Goal: Information Seeking & Learning: Learn about a topic

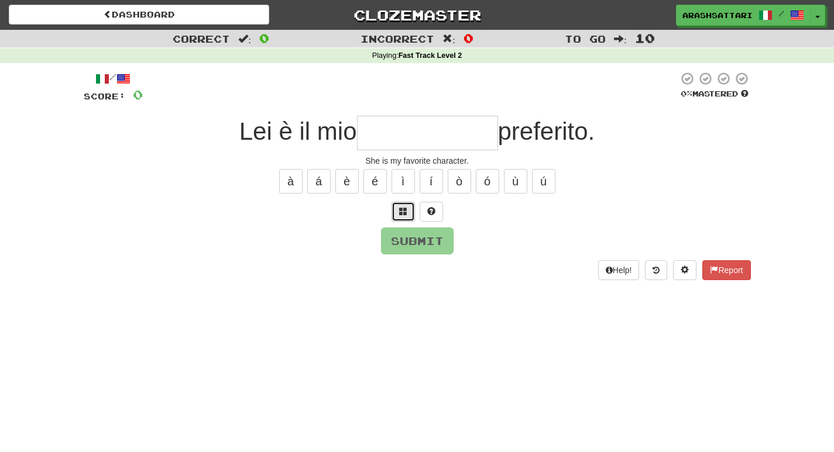
click at [400, 212] on span at bounding box center [403, 211] width 8 height 8
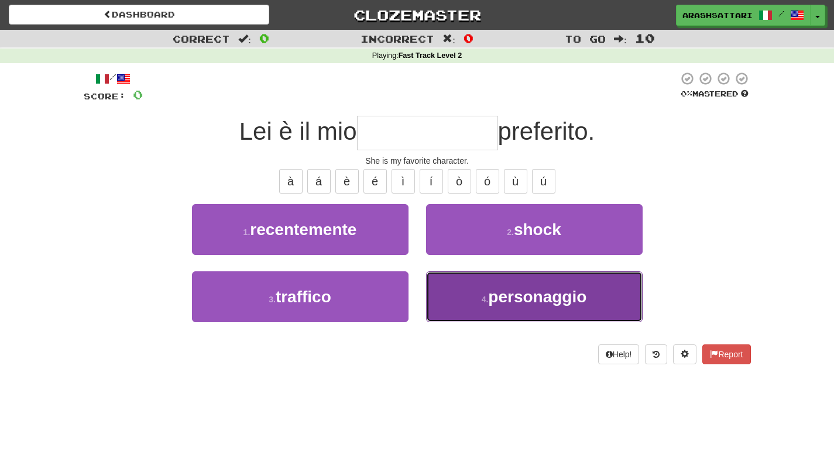
click at [512, 302] on span "personaggio" at bounding box center [537, 297] width 98 height 18
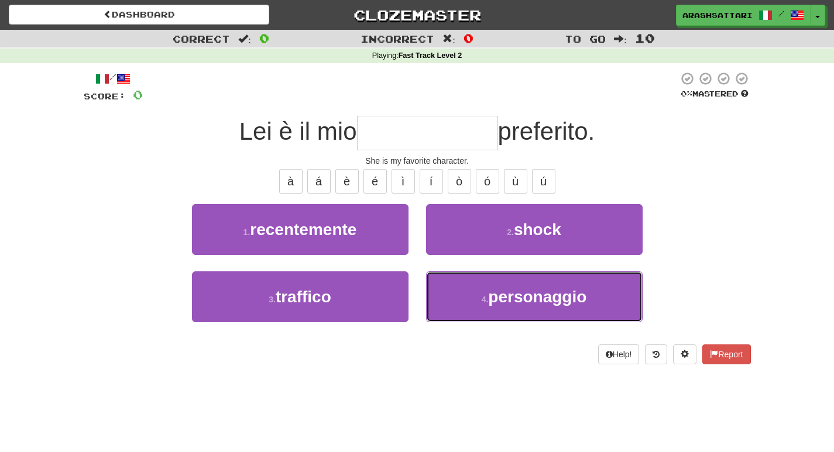
type input "**********"
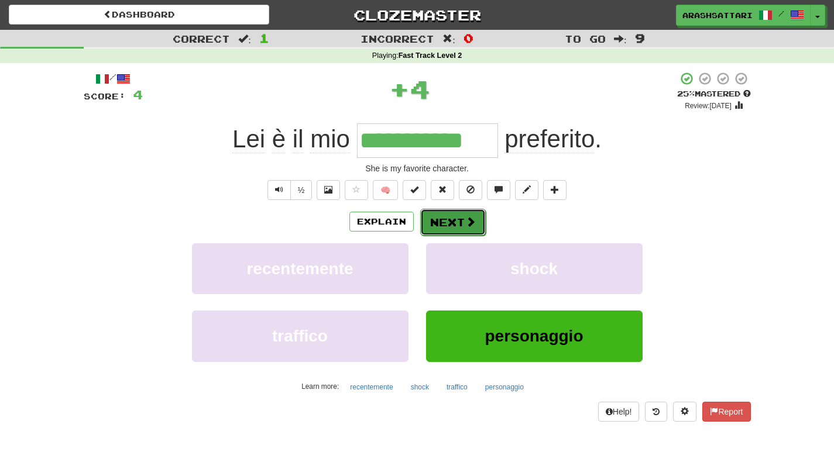
click at [448, 221] on button "Next" at bounding box center [453, 222] width 66 height 27
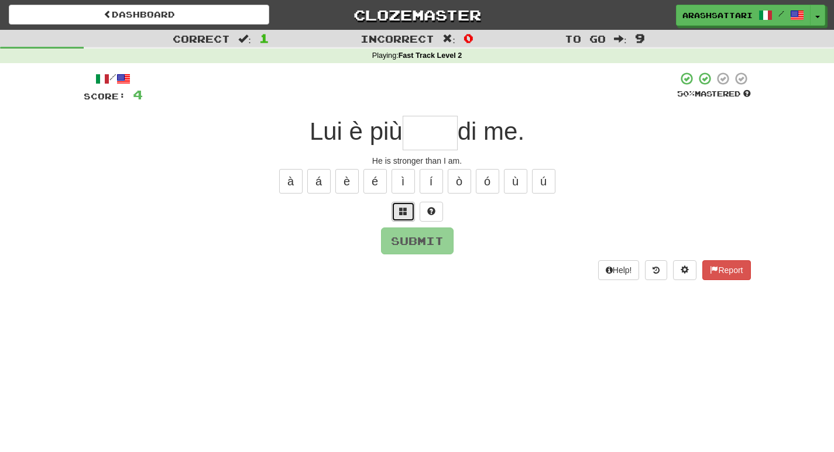
click at [401, 215] on span at bounding box center [403, 211] width 8 height 8
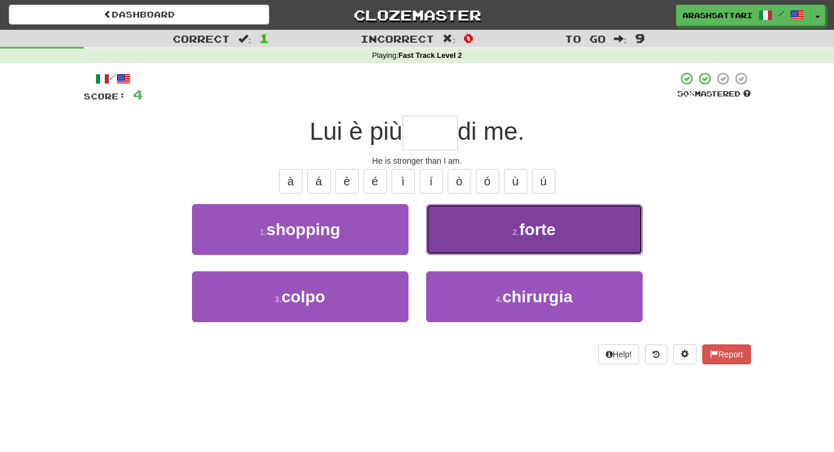
click at [522, 233] on span "forte" at bounding box center [537, 230] width 36 height 18
type input "*****"
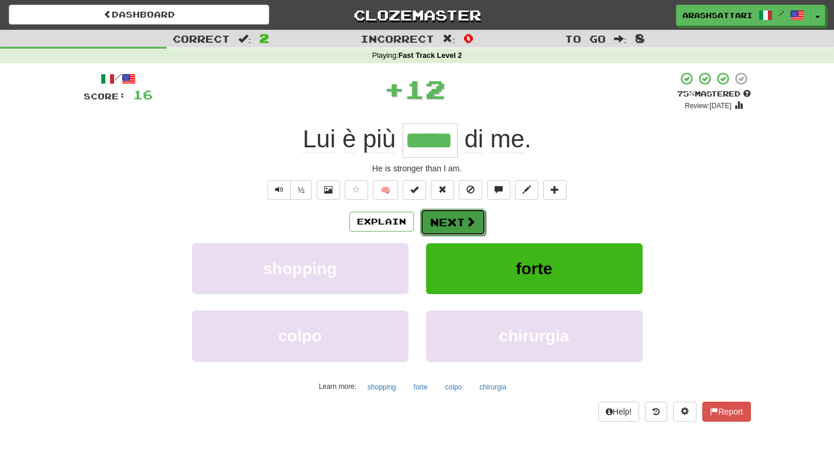
click at [451, 221] on button "Next" at bounding box center [453, 222] width 66 height 27
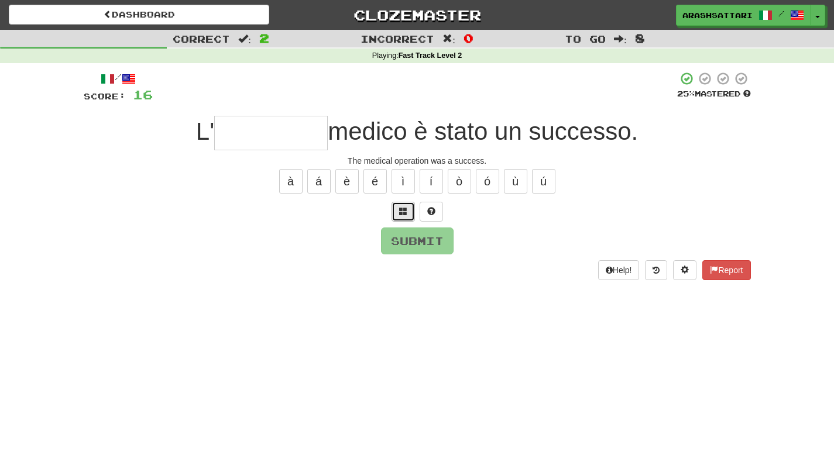
click at [404, 208] on span at bounding box center [403, 211] width 8 height 8
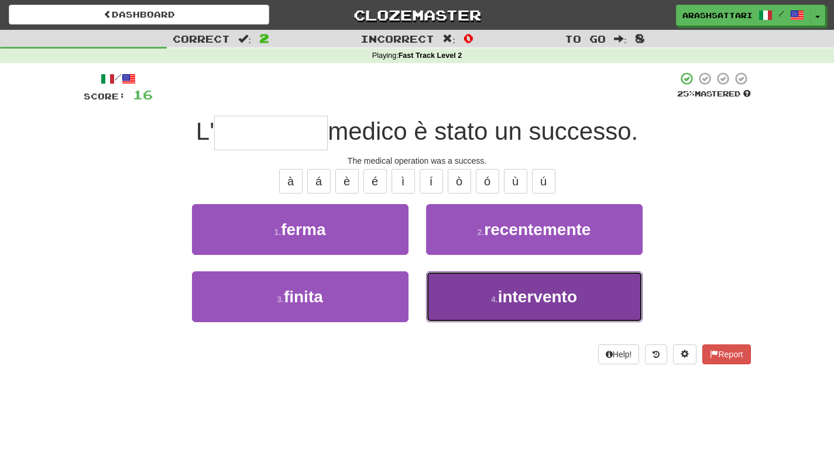
click at [521, 299] on span "intervento" at bounding box center [537, 297] width 79 height 18
type input "**********"
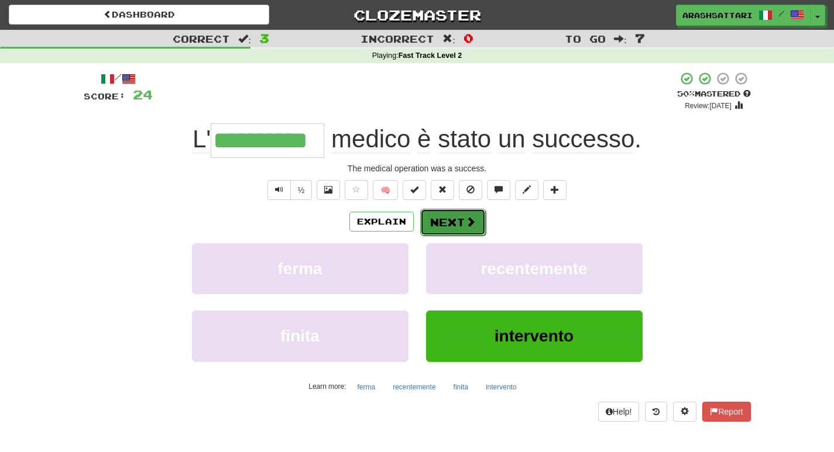
click at [439, 222] on button "Next" at bounding box center [453, 222] width 66 height 27
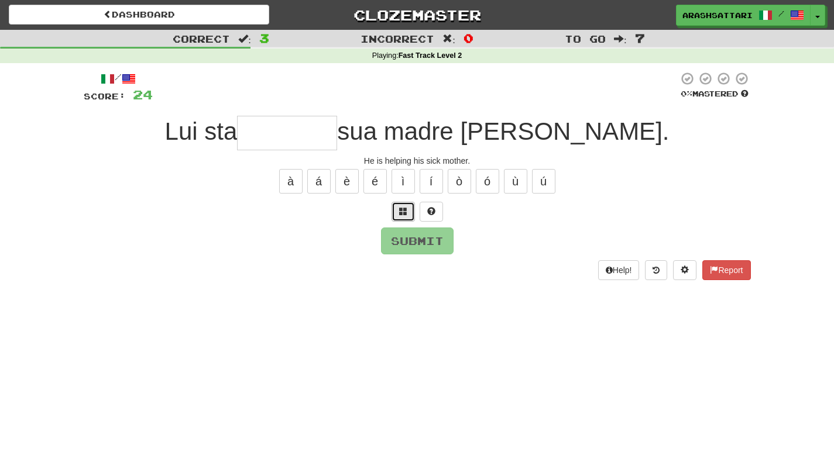
click at [402, 207] on span at bounding box center [403, 211] width 8 height 8
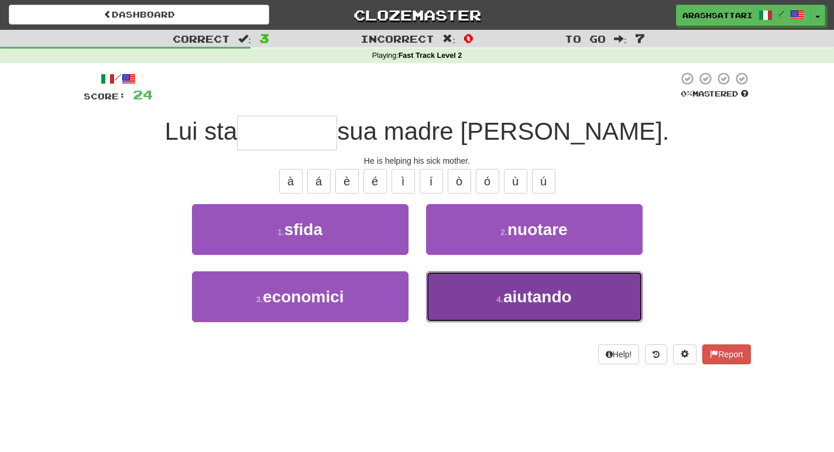
click at [521, 298] on span "aiutando" at bounding box center [537, 297] width 68 height 18
type input "********"
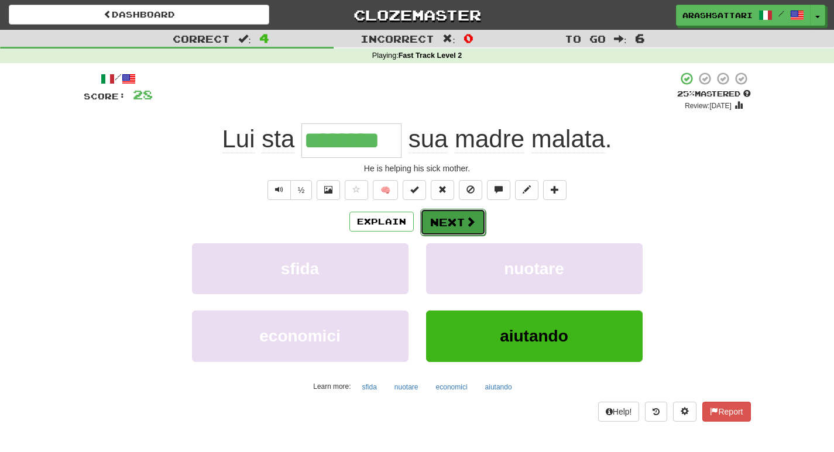
click at [440, 221] on button "Next" at bounding box center [453, 222] width 66 height 27
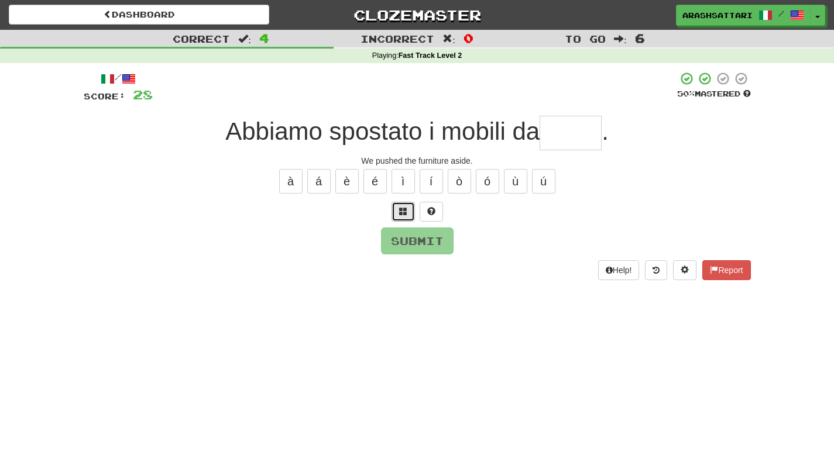
click at [398, 211] on button at bounding box center [402, 212] width 23 height 20
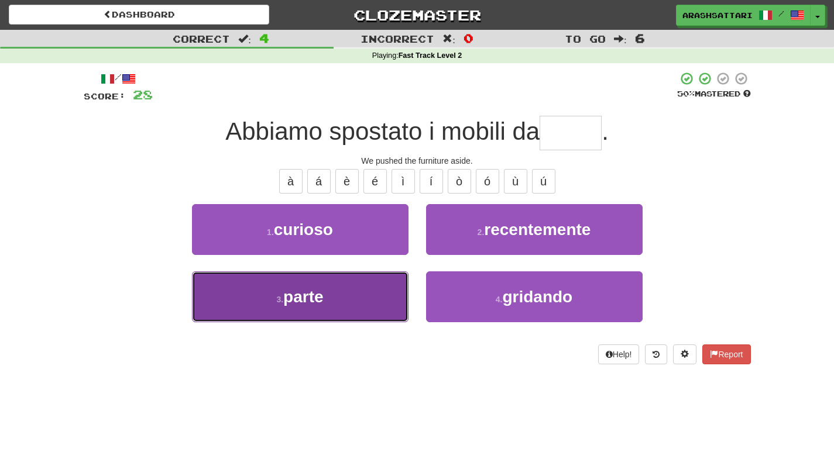
click at [320, 302] on span "parte" at bounding box center [303, 297] width 40 height 18
type input "*****"
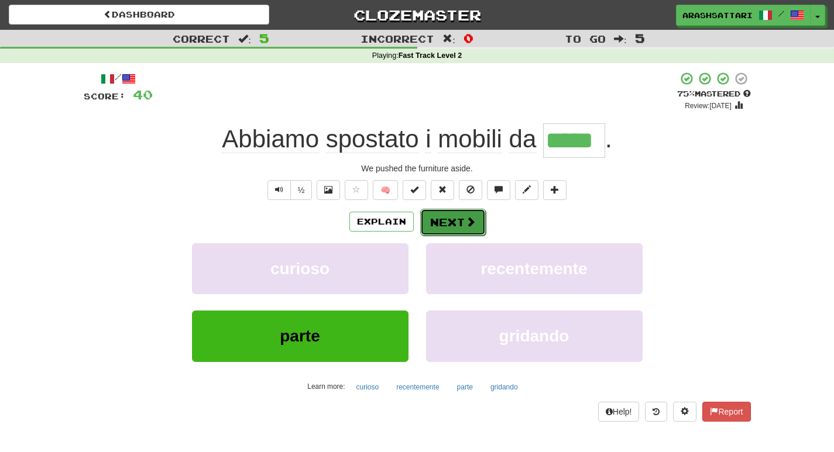
click at [448, 225] on button "Next" at bounding box center [453, 222] width 66 height 27
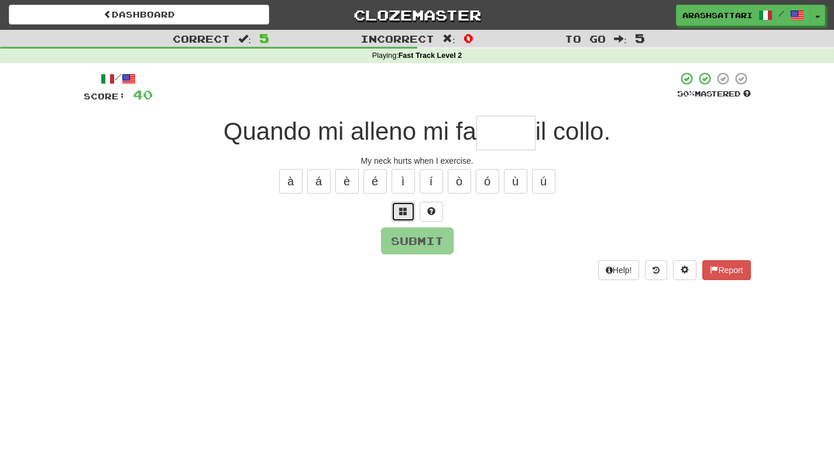
click at [401, 215] on span at bounding box center [403, 211] width 8 height 8
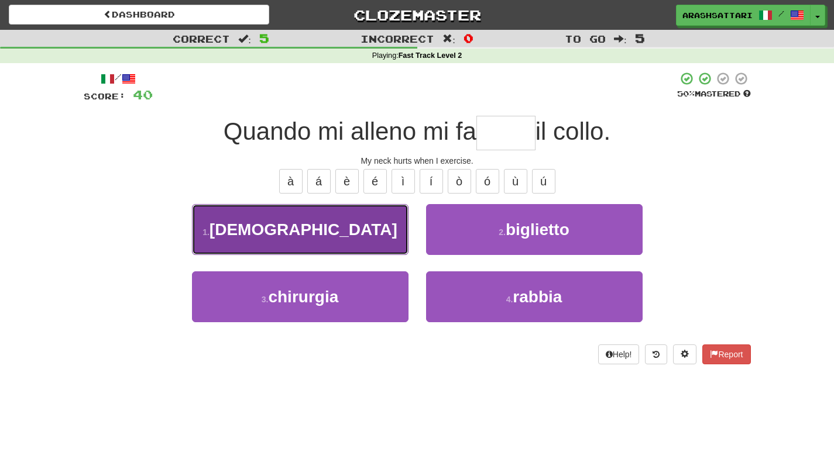
click at [311, 227] on span "male" at bounding box center [303, 230] width 188 height 18
type input "****"
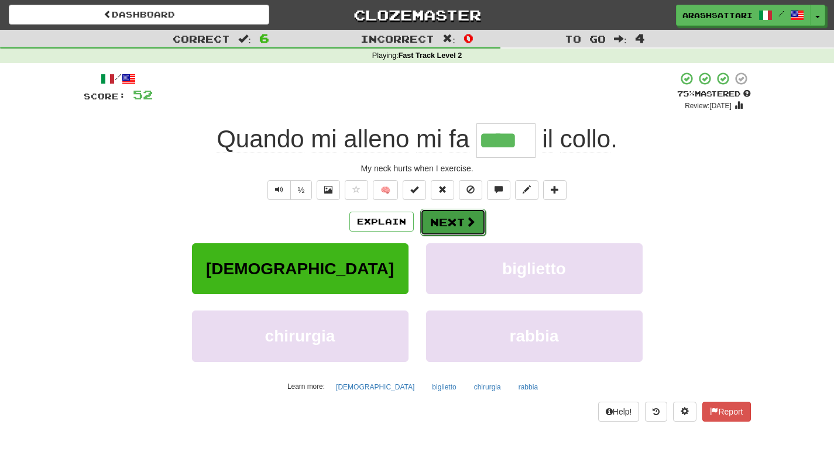
click at [437, 222] on button "Next" at bounding box center [453, 222] width 66 height 27
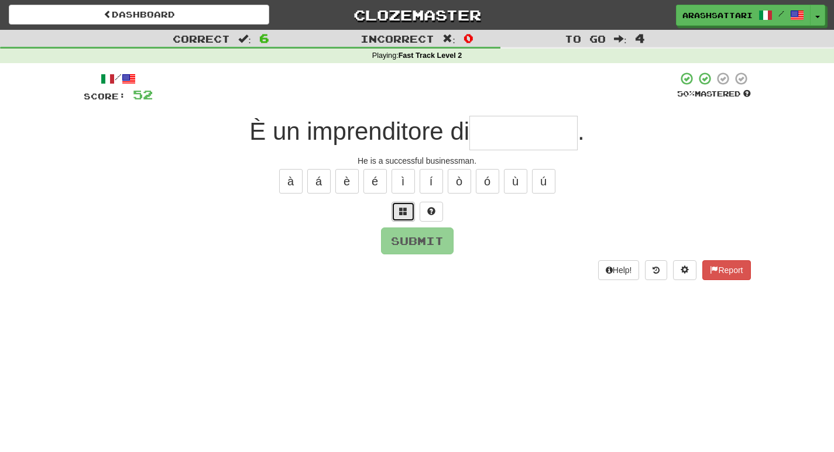
click at [397, 213] on button at bounding box center [402, 212] width 23 height 20
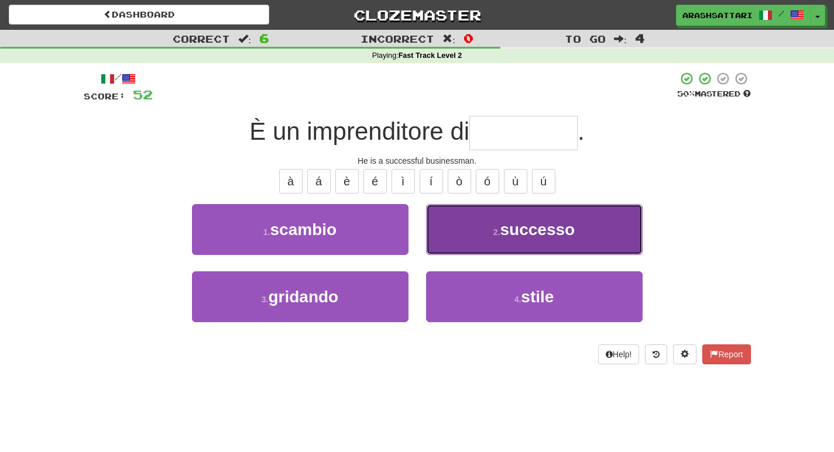
click at [488, 236] on button "2 . successo" at bounding box center [534, 229] width 216 height 51
type input "********"
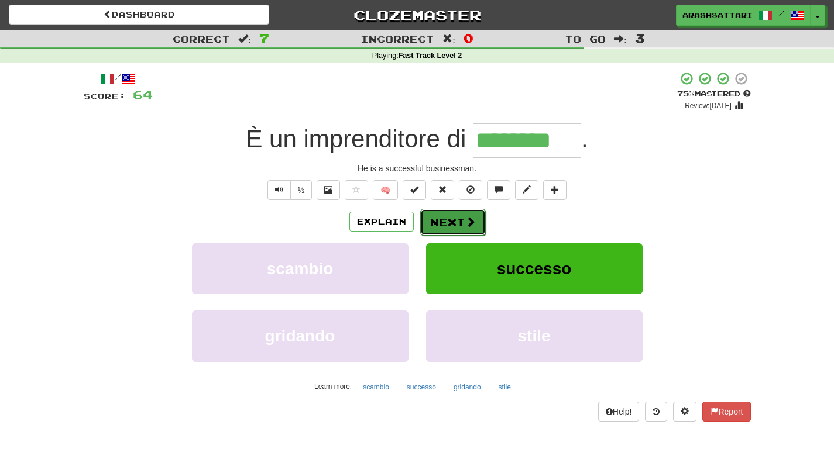
click at [452, 219] on button "Next" at bounding box center [453, 222] width 66 height 27
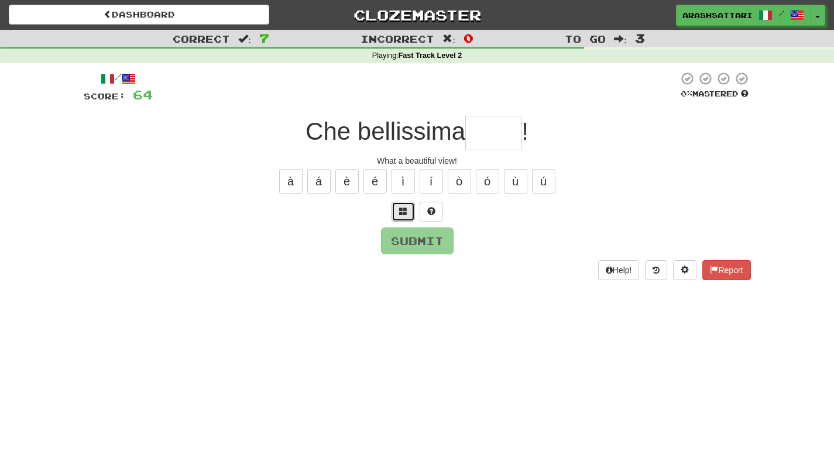
click at [400, 211] on span at bounding box center [403, 211] width 8 height 8
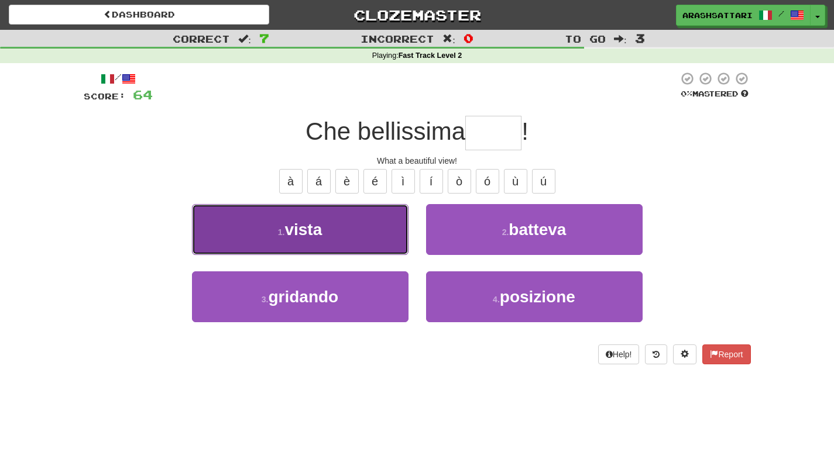
click at [297, 231] on span "vista" at bounding box center [302, 230] width 37 height 18
type input "*****"
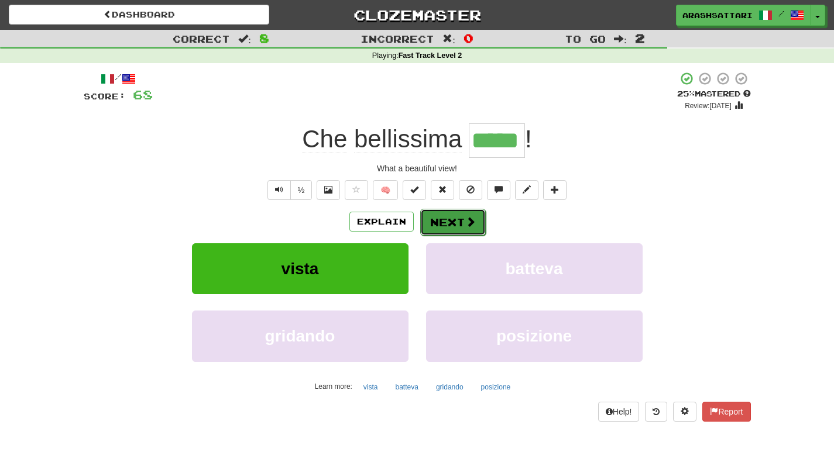
click at [446, 220] on button "Next" at bounding box center [453, 222] width 66 height 27
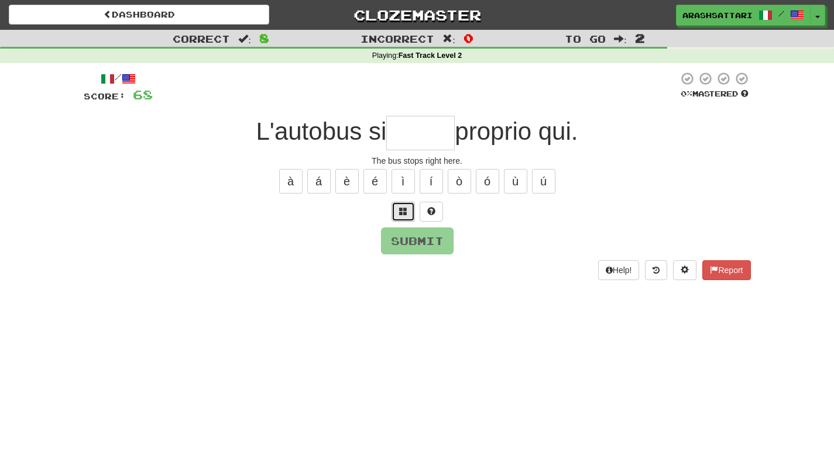
click at [403, 214] on span at bounding box center [403, 211] width 8 height 8
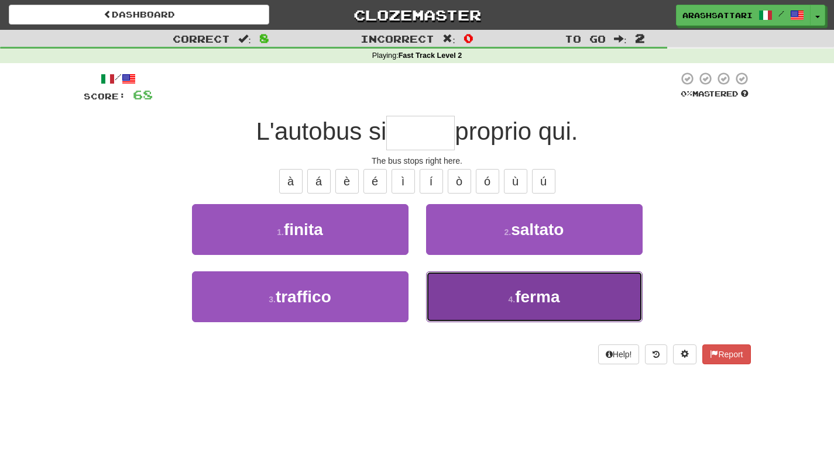
click at [490, 301] on button "4 . ferma" at bounding box center [534, 296] width 216 height 51
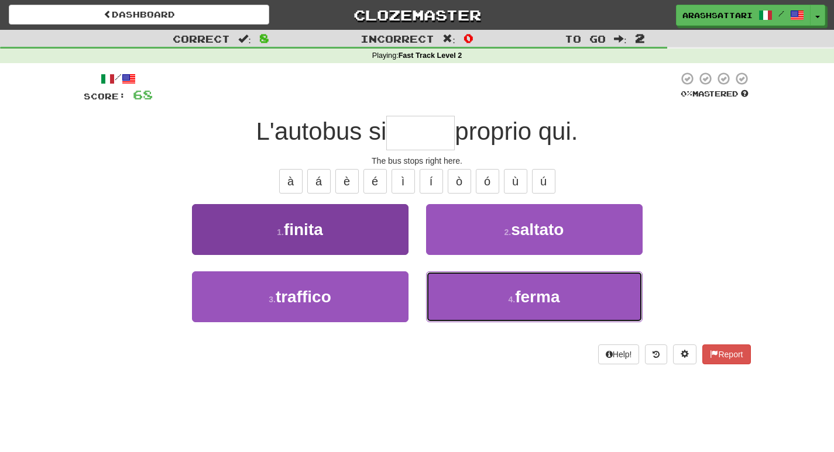
type input "*****"
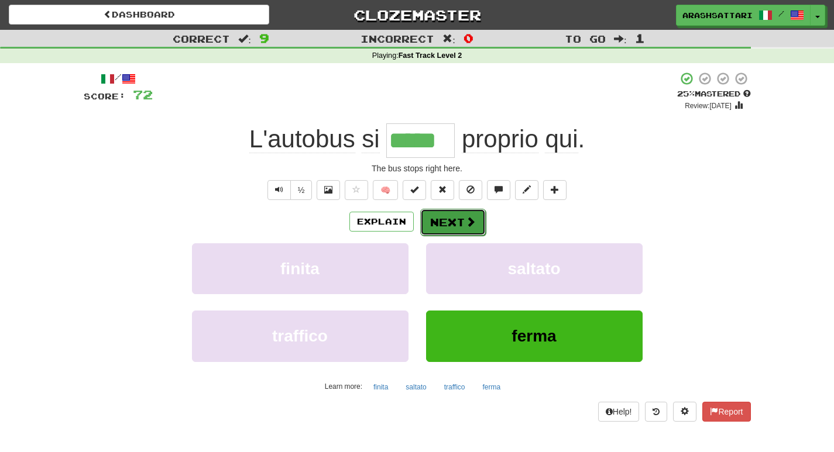
click at [452, 219] on button "Next" at bounding box center [453, 222] width 66 height 27
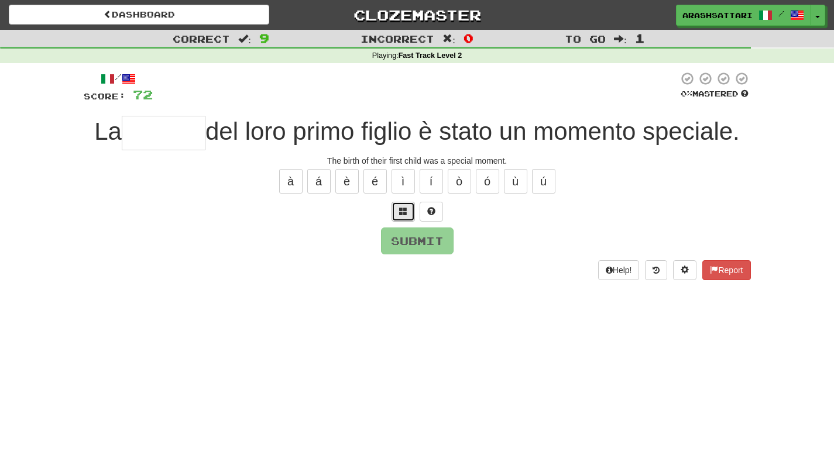
click at [402, 215] on span at bounding box center [403, 211] width 8 height 8
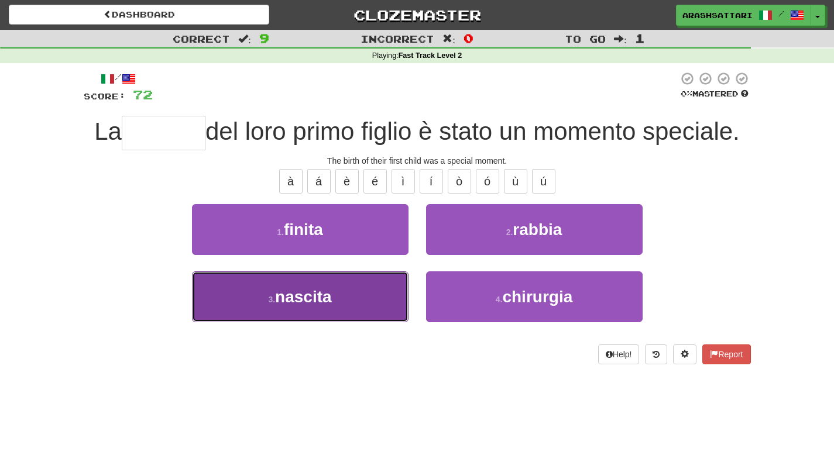
click at [300, 301] on span "nascita" at bounding box center [303, 297] width 57 height 18
type input "*******"
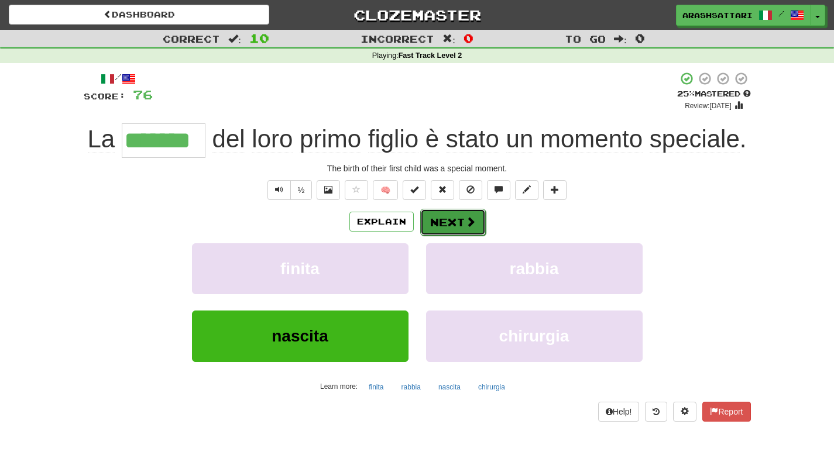
click at [449, 222] on button "Next" at bounding box center [453, 222] width 66 height 27
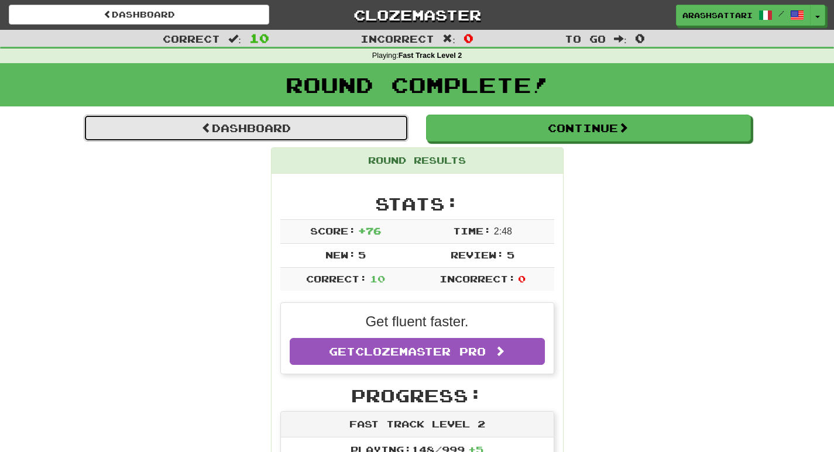
click at [212, 127] on link "Dashboard" at bounding box center [246, 128] width 325 height 27
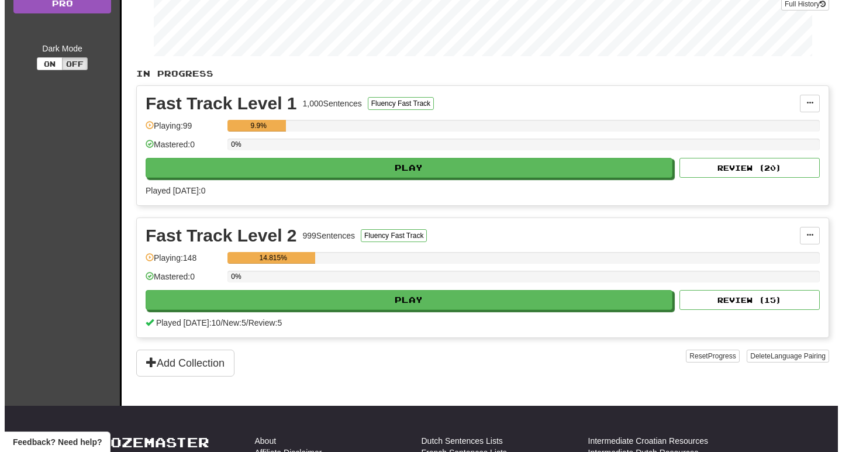
scroll to position [234, 0]
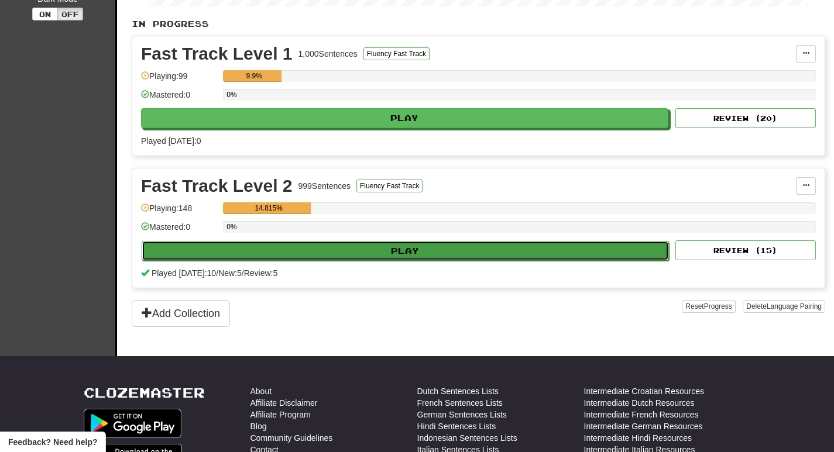
click at [305, 252] on button "Play" at bounding box center [405, 251] width 527 height 20
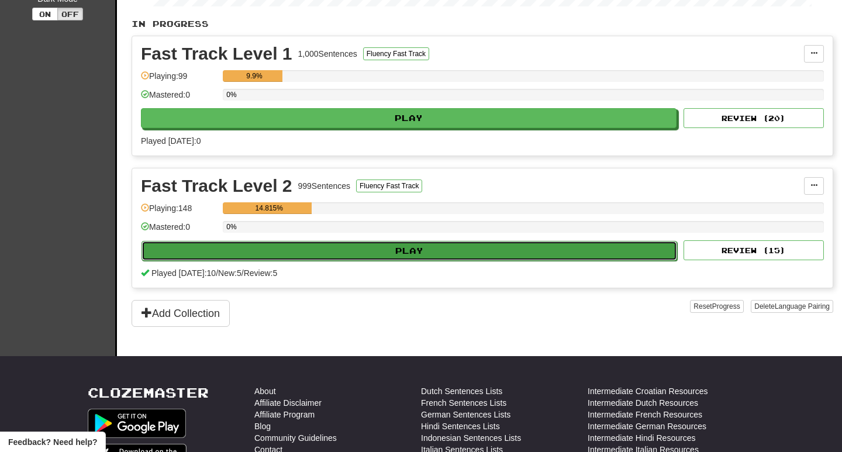
select select "**"
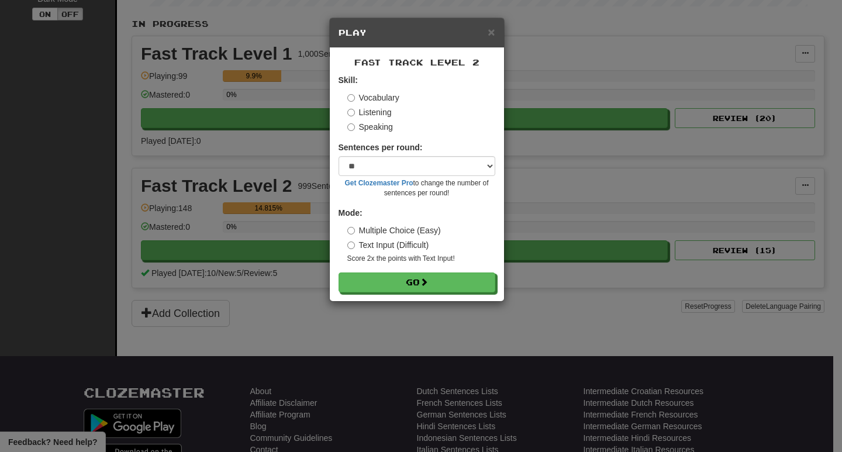
click at [371, 112] on label "Listening" at bounding box center [370, 112] width 44 height 12
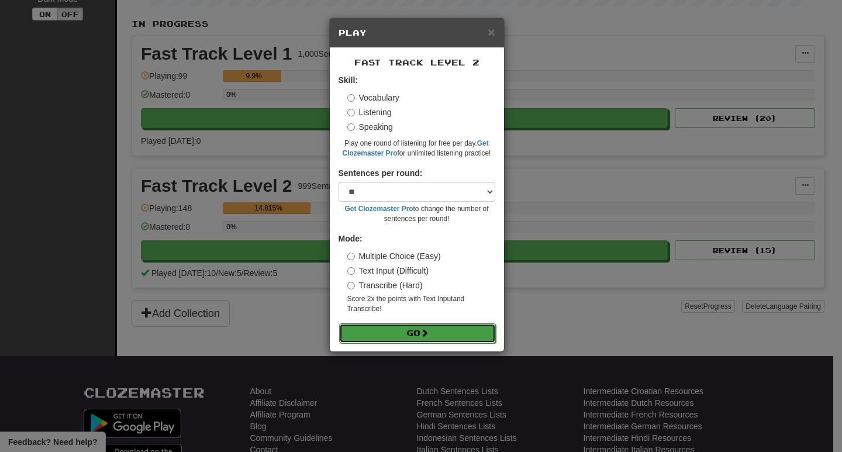
click at [418, 336] on button "Go" at bounding box center [417, 334] width 157 height 20
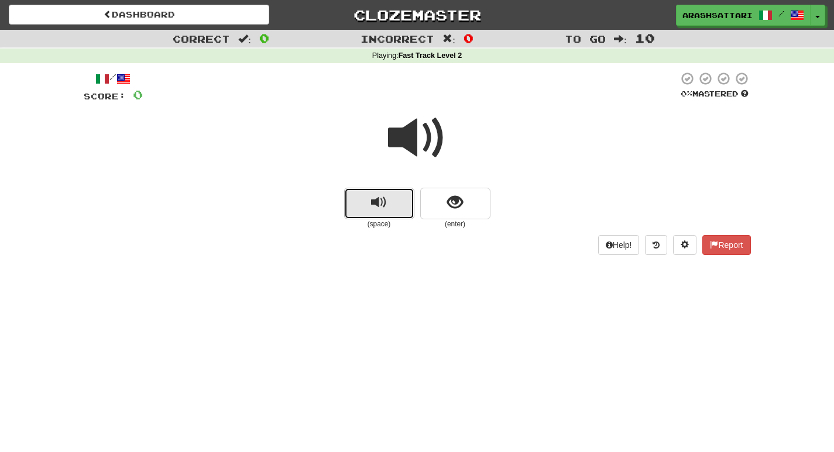
click at [383, 202] on span "replay audio" at bounding box center [379, 203] width 16 height 16
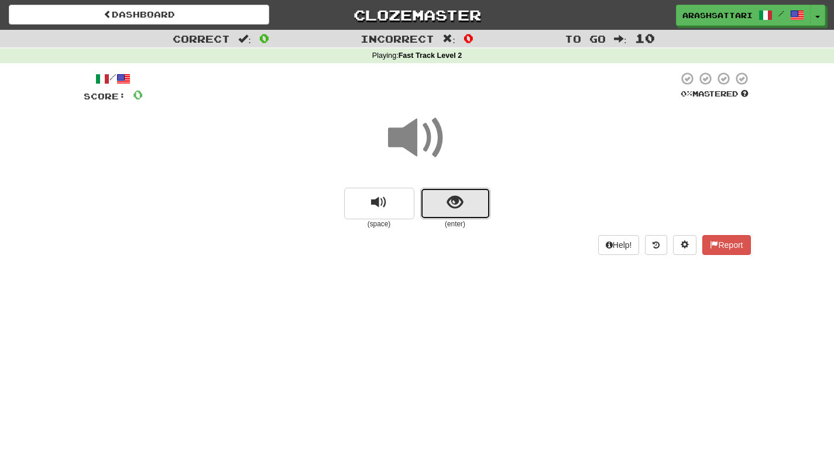
click at [459, 201] on span "show sentence" at bounding box center [455, 203] width 16 height 16
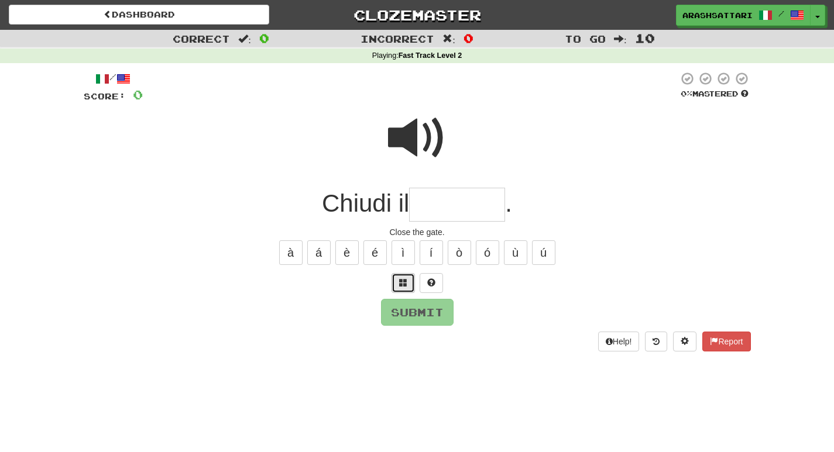
click at [400, 283] on span at bounding box center [403, 282] width 8 height 8
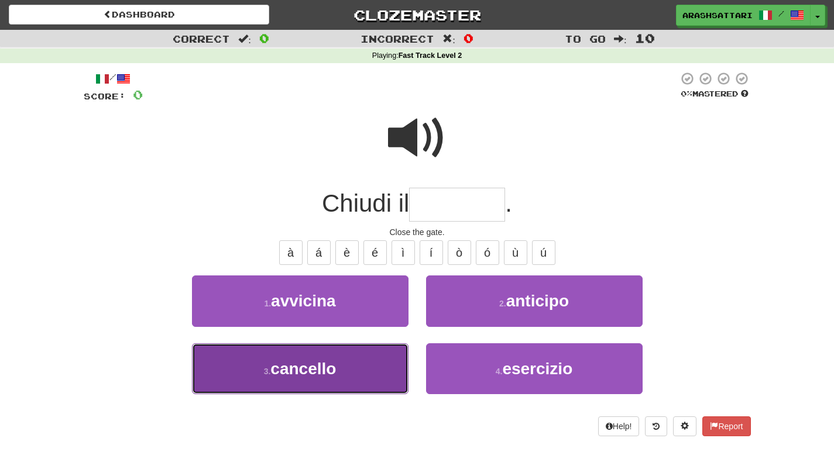
click at [355, 358] on button "3 . cancello" at bounding box center [300, 368] width 216 height 51
type input "********"
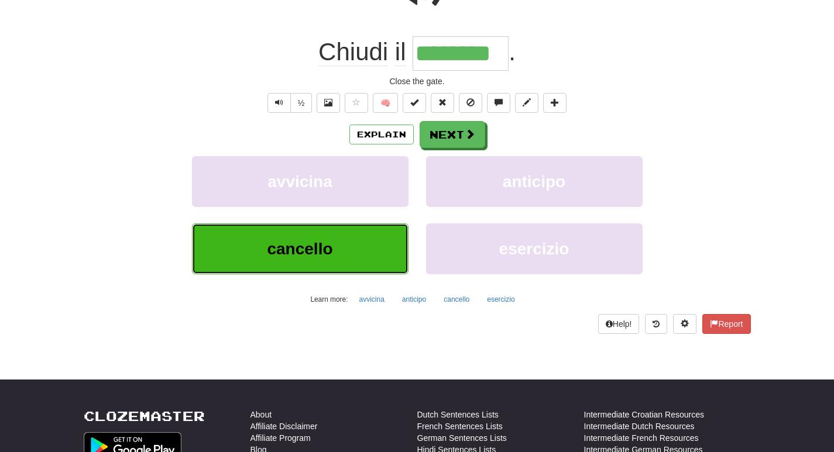
scroll to position [176, 0]
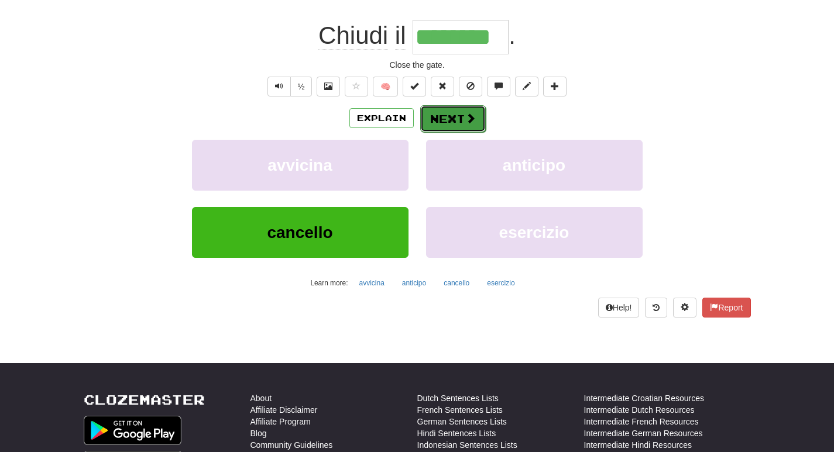
click at [453, 119] on button "Next" at bounding box center [453, 118] width 66 height 27
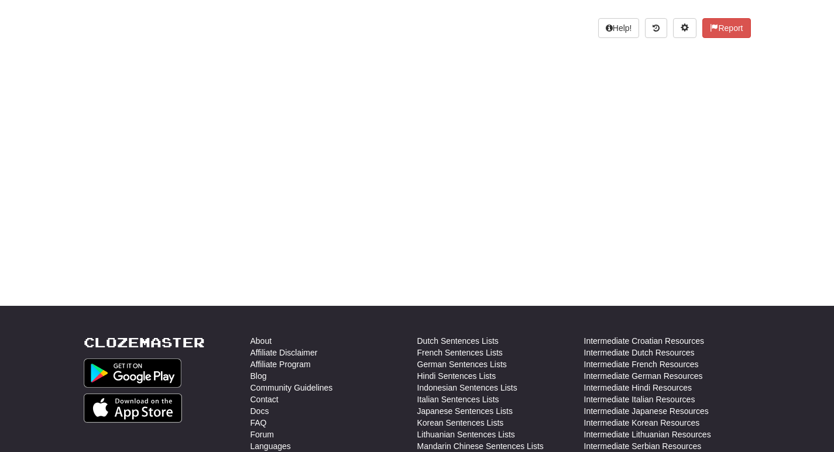
scroll to position [0, 0]
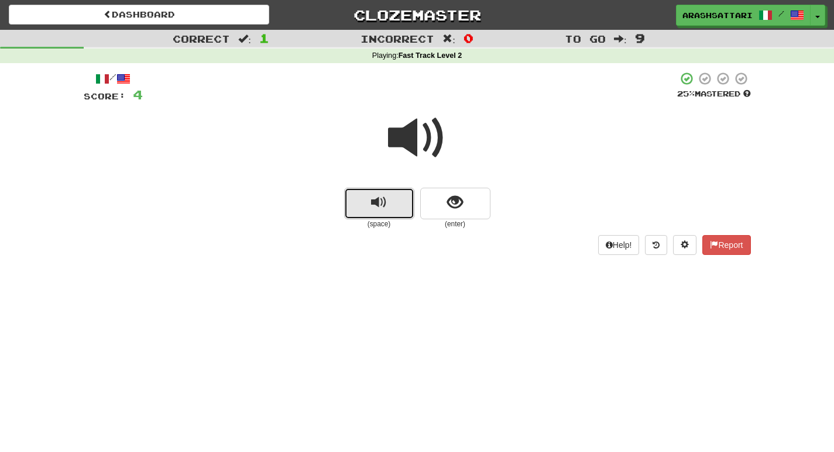
click at [367, 204] on button "replay audio" at bounding box center [379, 204] width 70 height 32
click at [364, 204] on button "replay audio" at bounding box center [379, 204] width 70 height 32
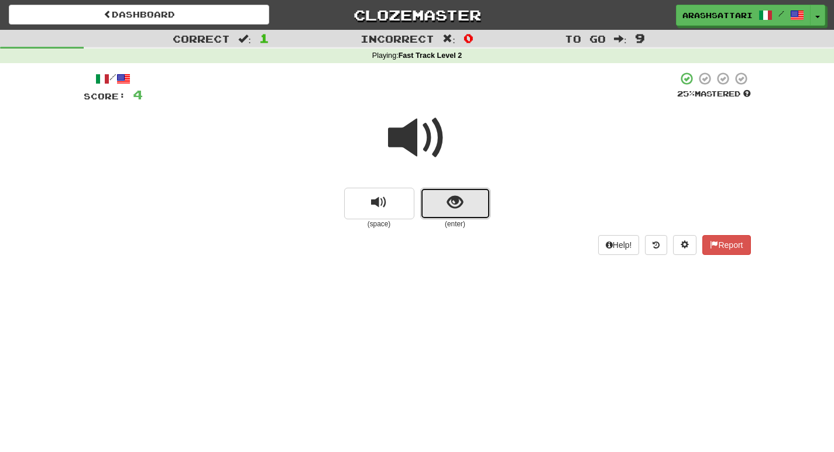
click at [450, 207] on span "show sentence" at bounding box center [455, 203] width 16 height 16
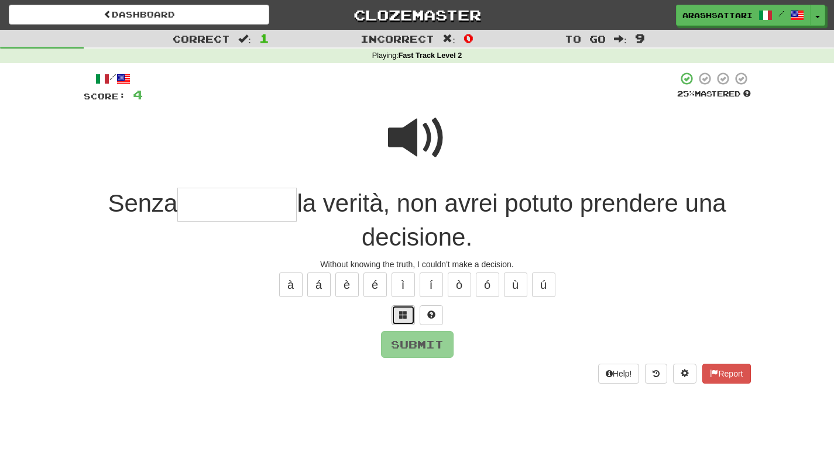
click at [401, 314] on span at bounding box center [403, 315] width 8 height 8
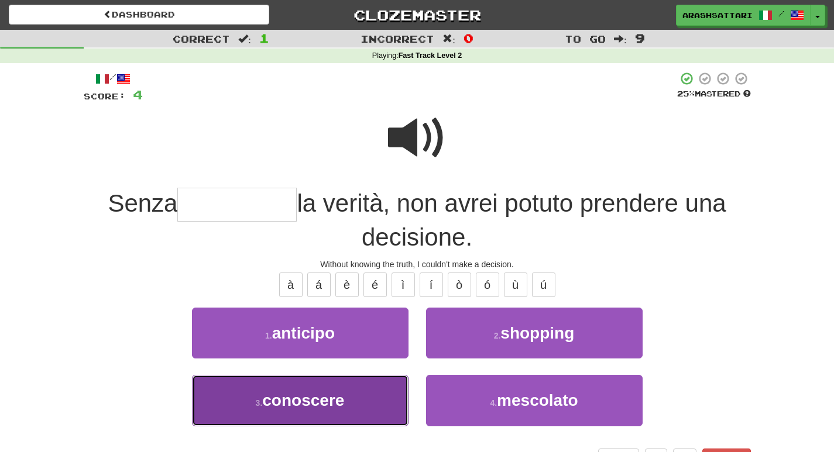
click at [287, 404] on span "conoscere" at bounding box center [303, 400] width 82 height 18
type input "*********"
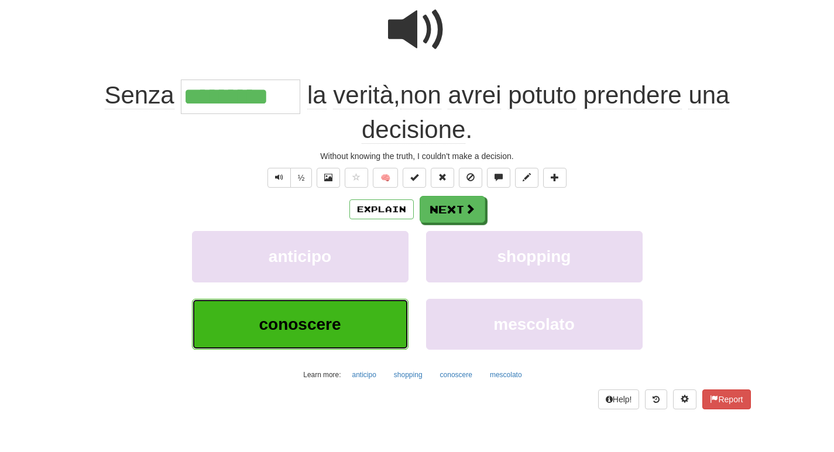
scroll to position [117, 0]
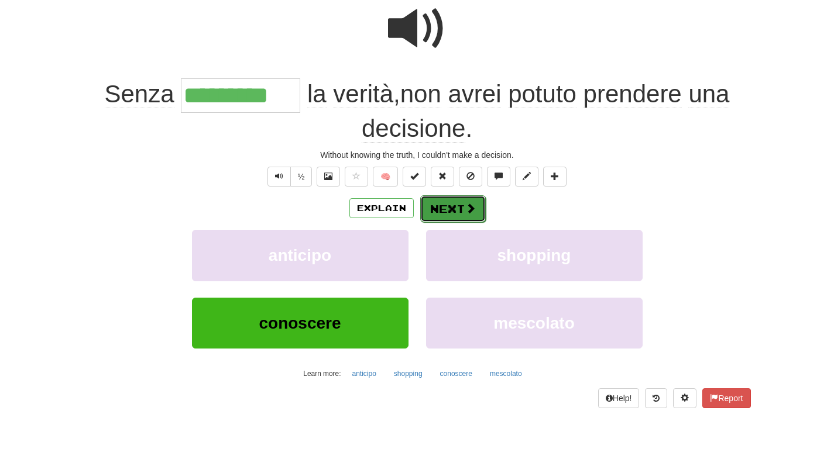
click at [452, 208] on button "Next" at bounding box center [453, 208] width 66 height 27
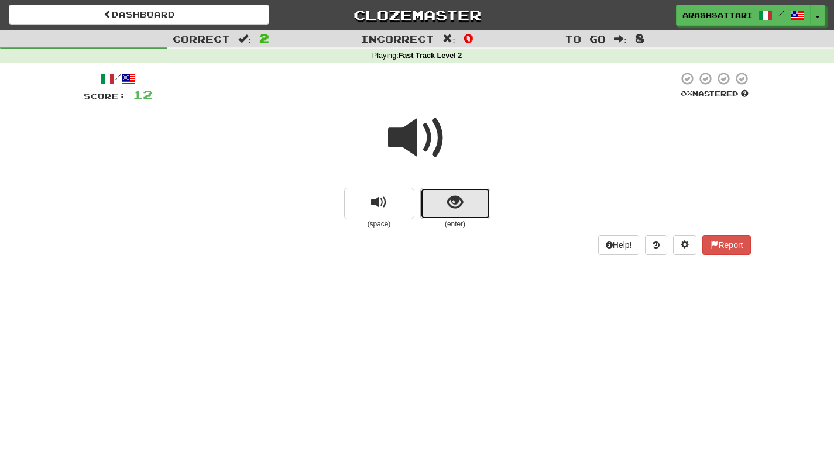
click at [458, 207] on span "show sentence" at bounding box center [455, 203] width 16 height 16
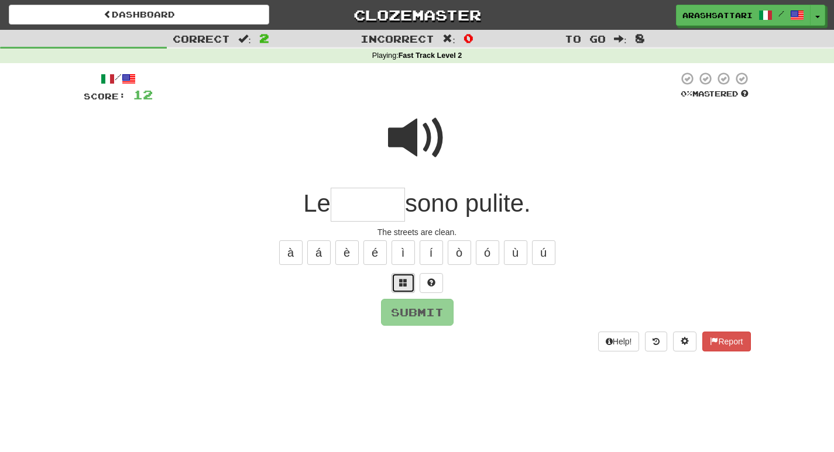
click at [401, 283] on span at bounding box center [403, 282] width 8 height 8
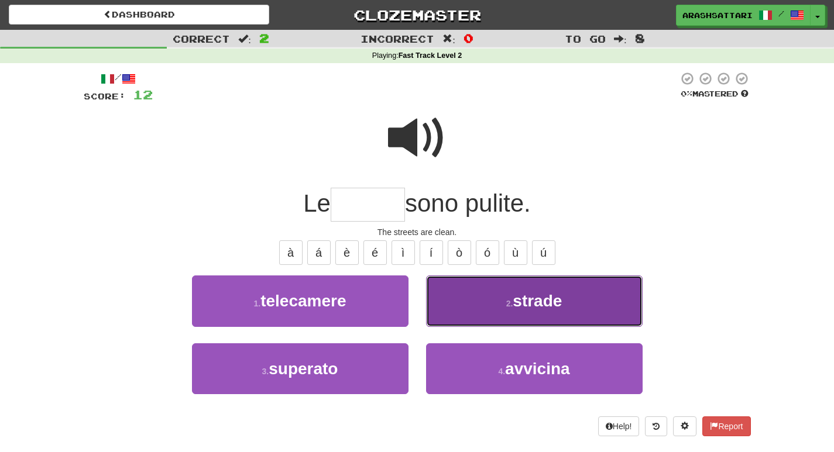
click at [518, 286] on button "2 . strade" at bounding box center [534, 301] width 216 height 51
type input "******"
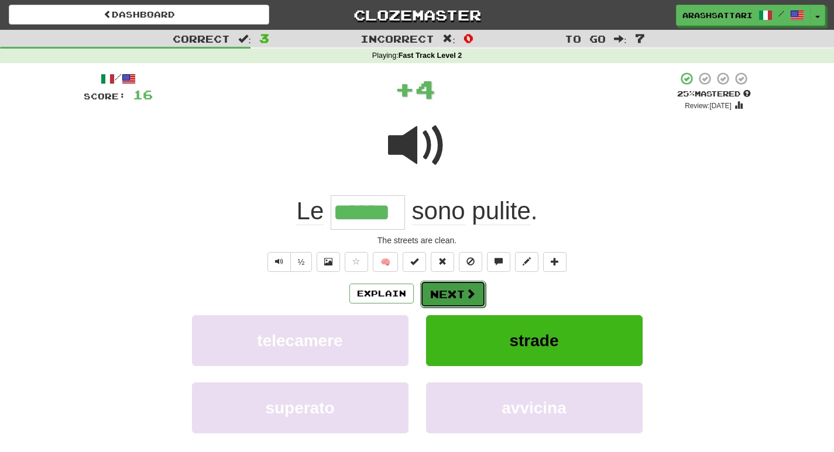
click at [441, 286] on button "Next" at bounding box center [453, 294] width 66 height 27
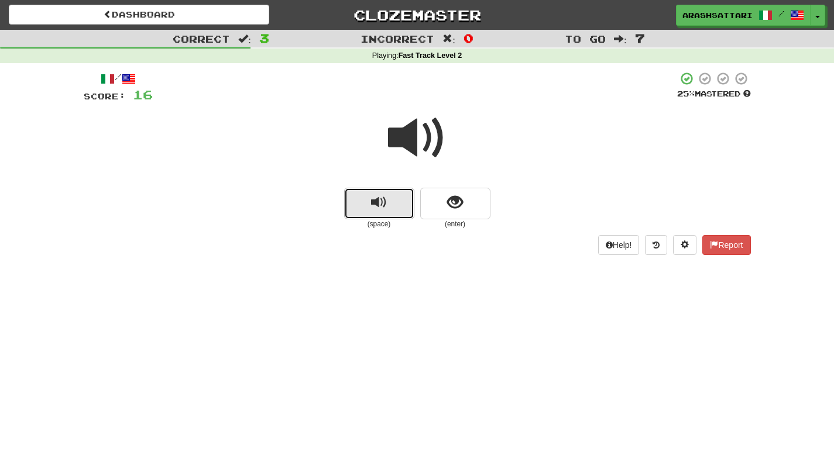
click at [387, 207] on button "replay audio" at bounding box center [379, 204] width 70 height 32
click at [378, 198] on span "replay audio" at bounding box center [379, 203] width 16 height 16
click at [377, 202] on span "replay audio" at bounding box center [379, 203] width 16 height 16
click at [367, 210] on button "replay audio" at bounding box center [379, 204] width 70 height 32
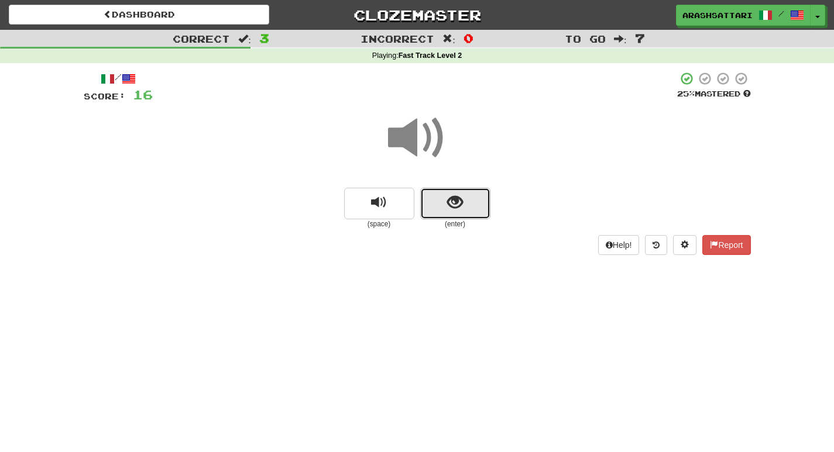
click at [439, 202] on button "show sentence" at bounding box center [455, 204] width 70 height 32
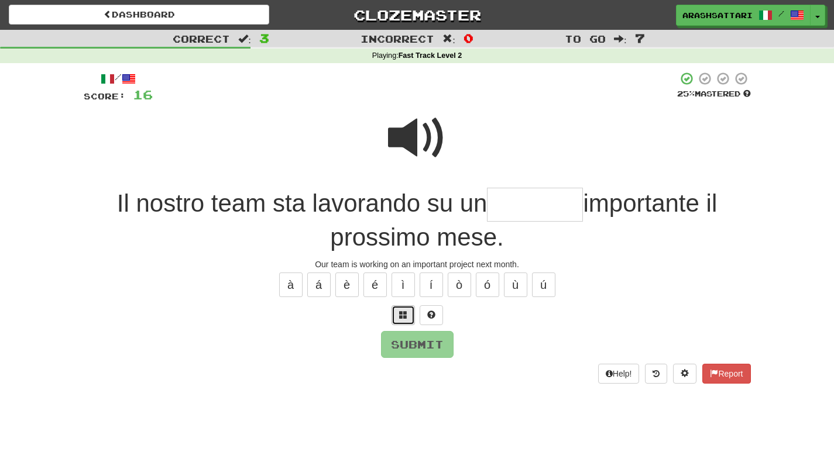
click at [399, 314] on span at bounding box center [403, 315] width 8 height 8
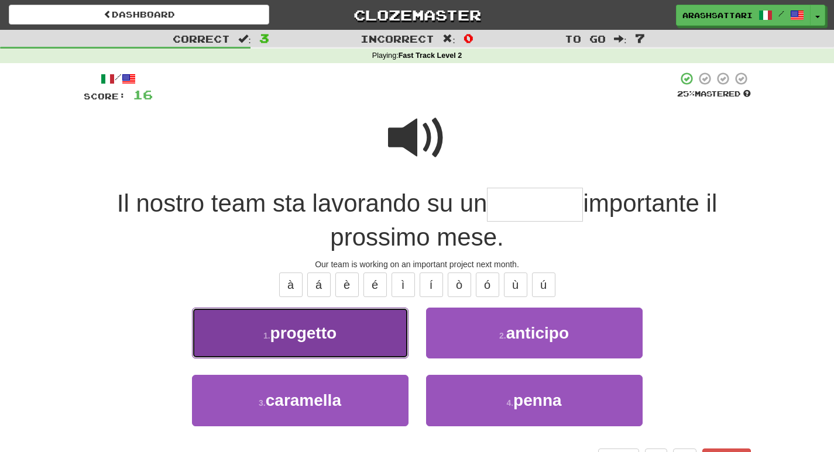
click at [299, 340] on span "progetto" at bounding box center [303, 333] width 67 height 18
type input "********"
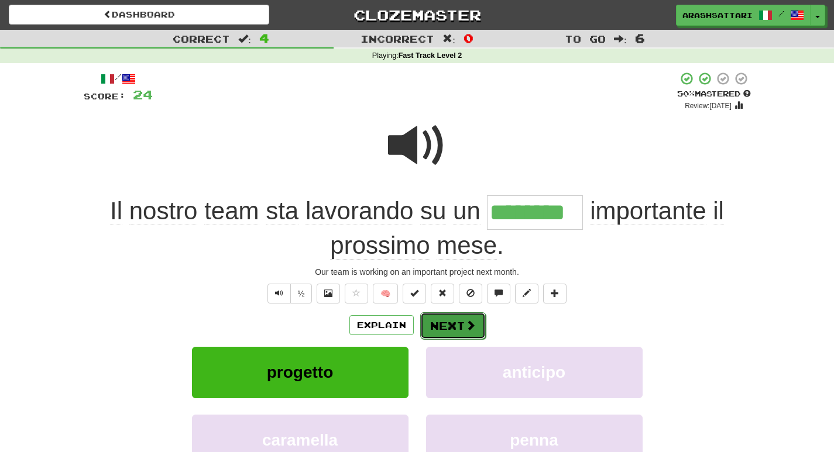
click at [435, 321] on button "Next" at bounding box center [453, 325] width 66 height 27
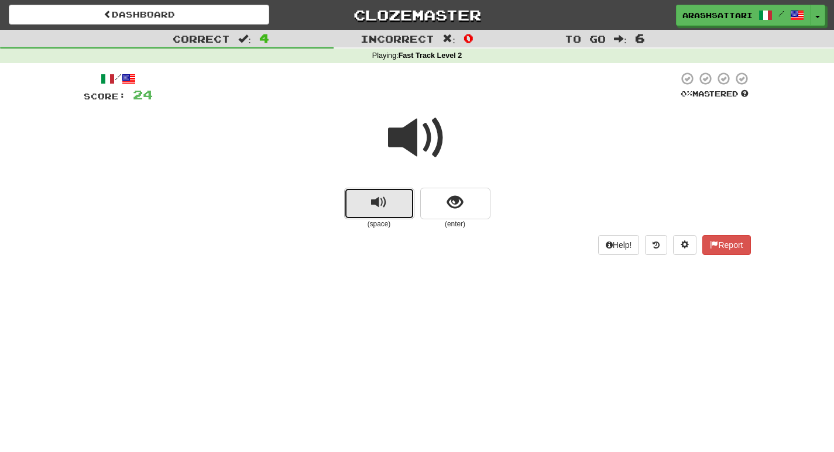
click at [381, 207] on span "replay audio" at bounding box center [379, 203] width 16 height 16
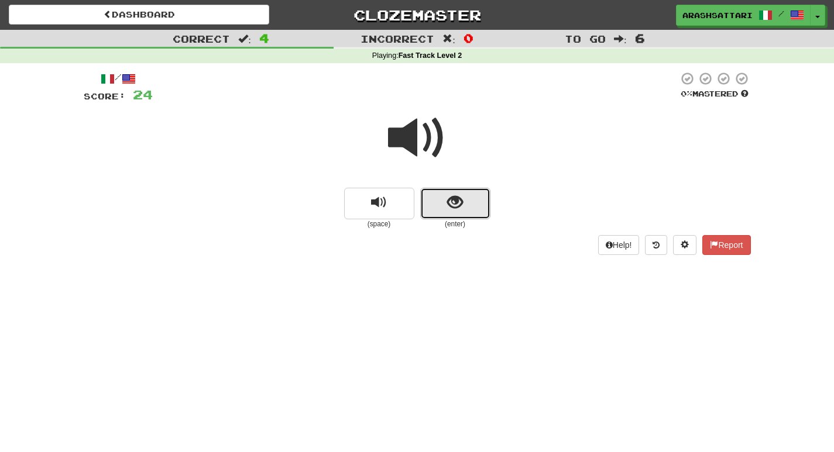
click at [463, 198] on button "show sentence" at bounding box center [455, 204] width 70 height 32
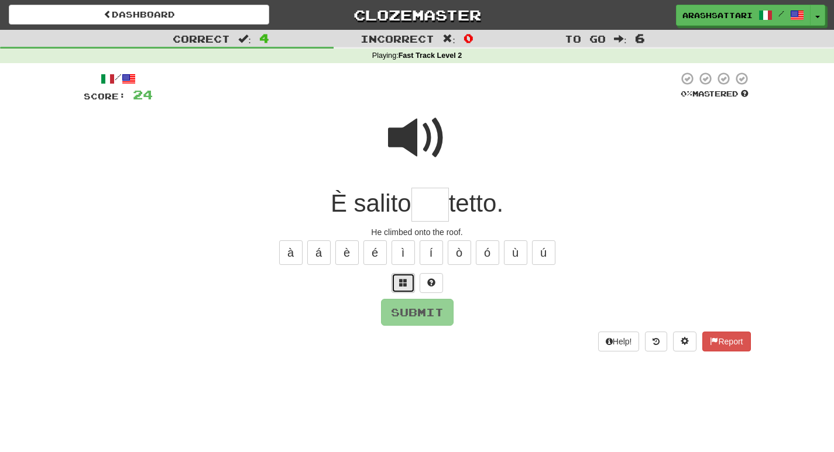
click at [404, 285] on span at bounding box center [403, 282] width 8 height 8
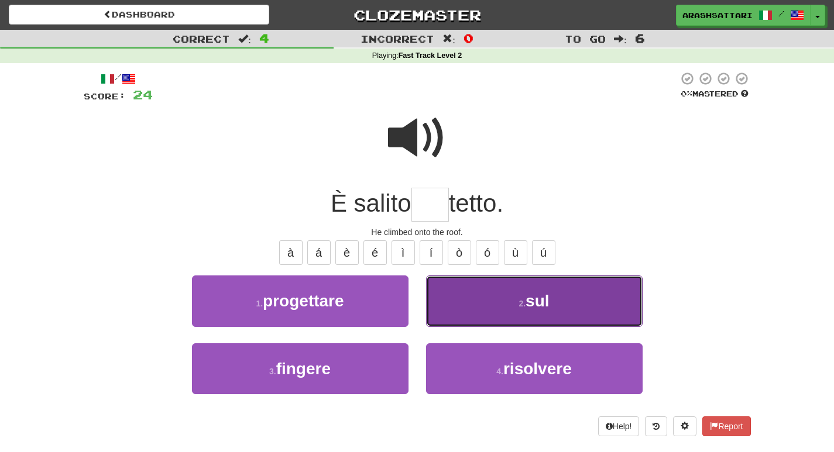
click at [486, 297] on button "2 . sul" at bounding box center [534, 301] width 216 height 51
type input "***"
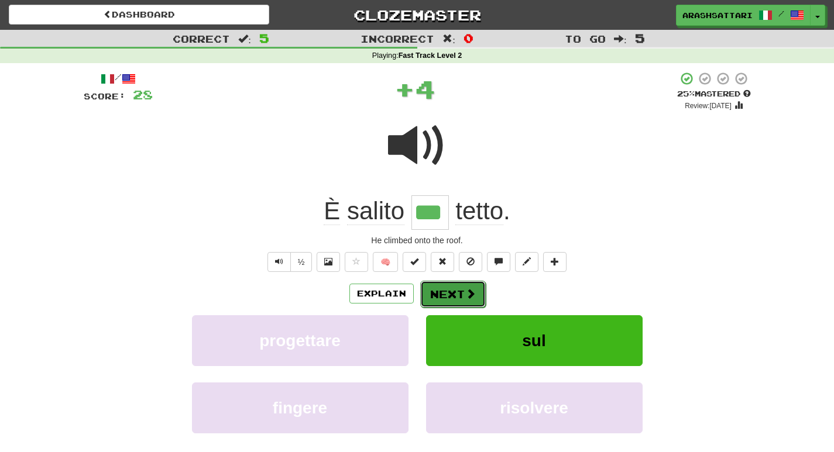
click at [442, 293] on button "Next" at bounding box center [453, 294] width 66 height 27
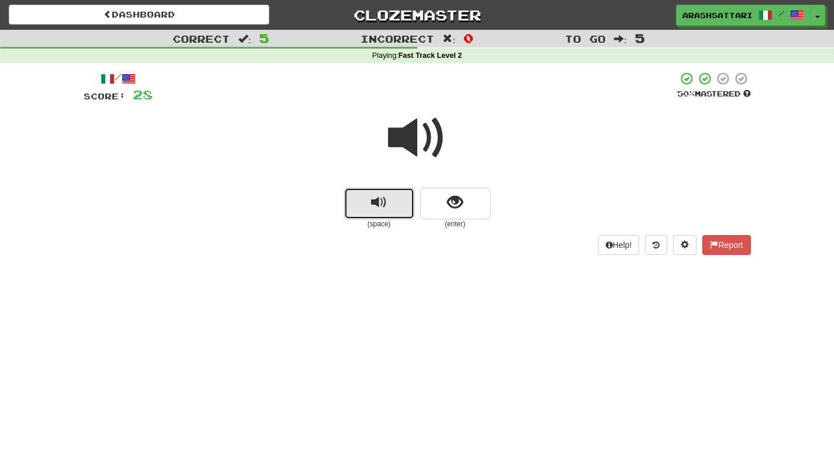
click at [371, 200] on span "replay audio" at bounding box center [379, 203] width 16 height 16
click at [380, 207] on span "replay audio" at bounding box center [379, 203] width 16 height 16
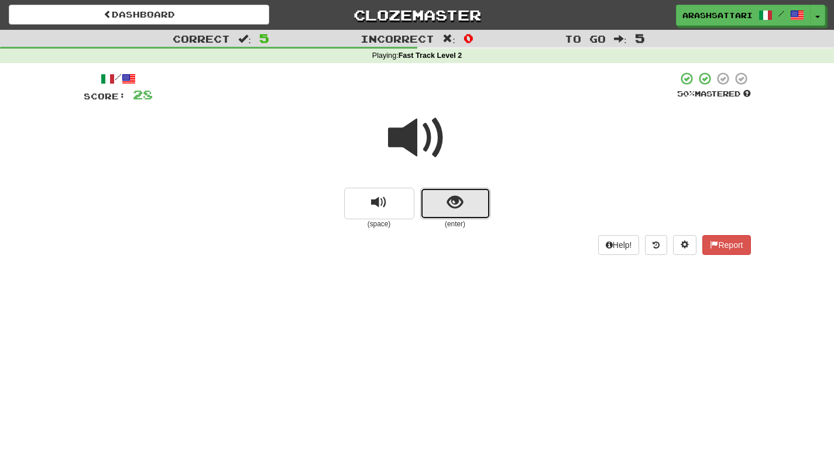
click at [446, 206] on button "show sentence" at bounding box center [455, 204] width 70 height 32
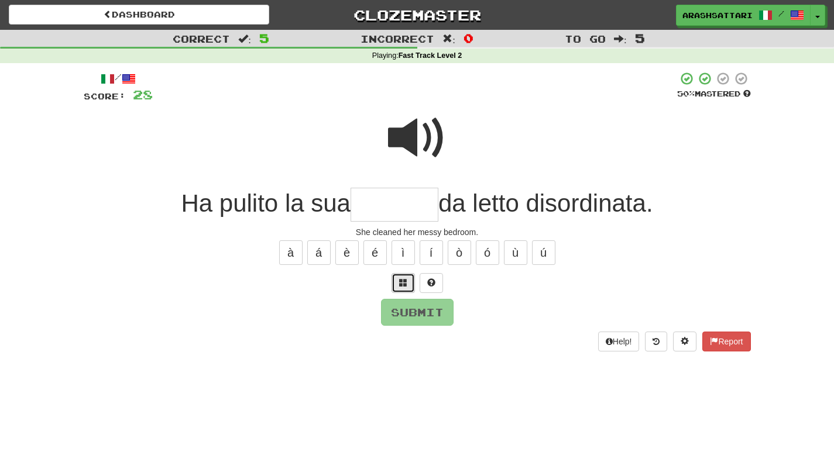
click at [398, 276] on button at bounding box center [402, 283] width 23 height 20
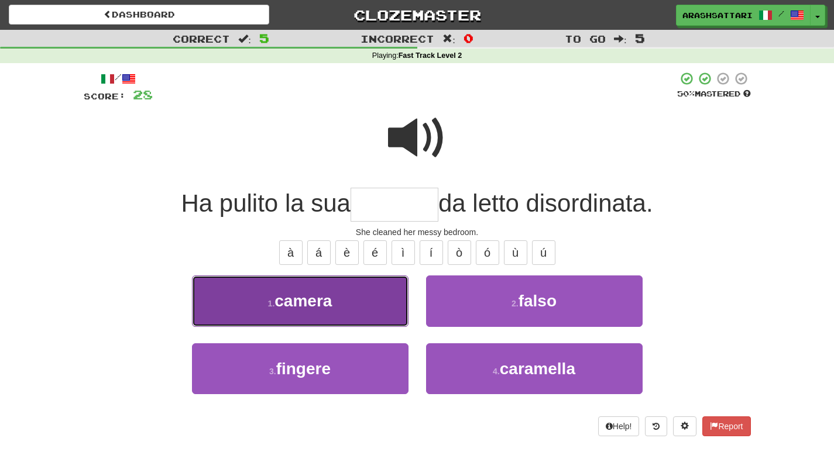
click at [314, 308] on span "camera" at bounding box center [302, 301] width 57 height 18
type input "******"
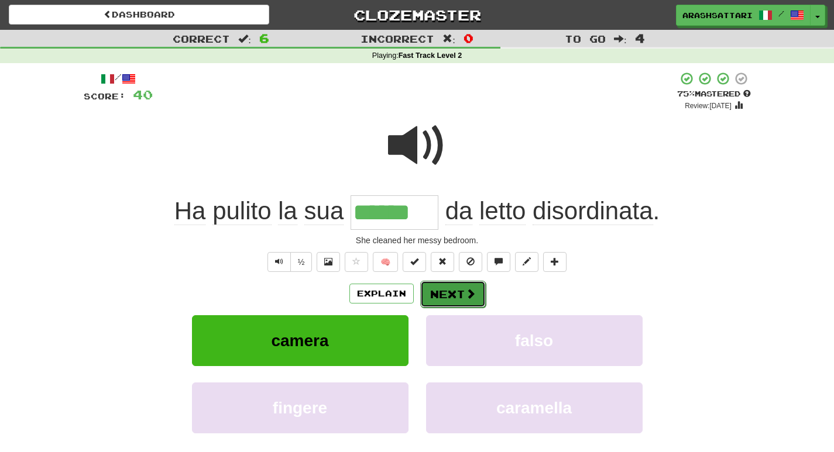
click at [445, 294] on button "Next" at bounding box center [453, 294] width 66 height 27
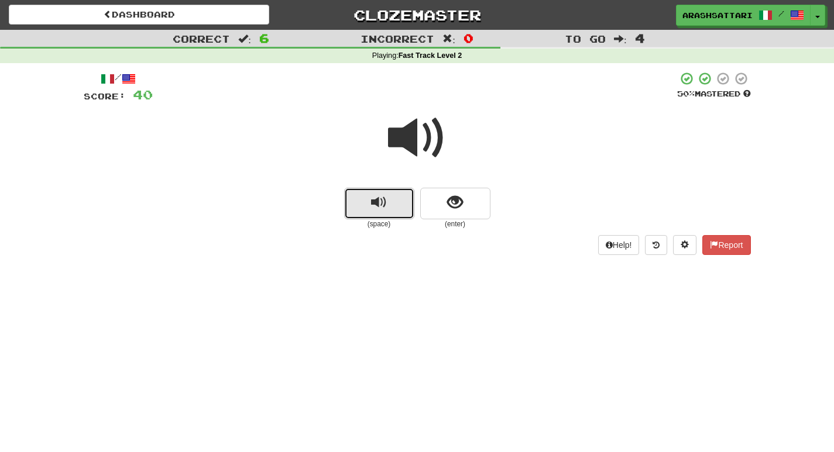
click at [397, 204] on button "replay audio" at bounding box center [379, 204] width 70 height 32
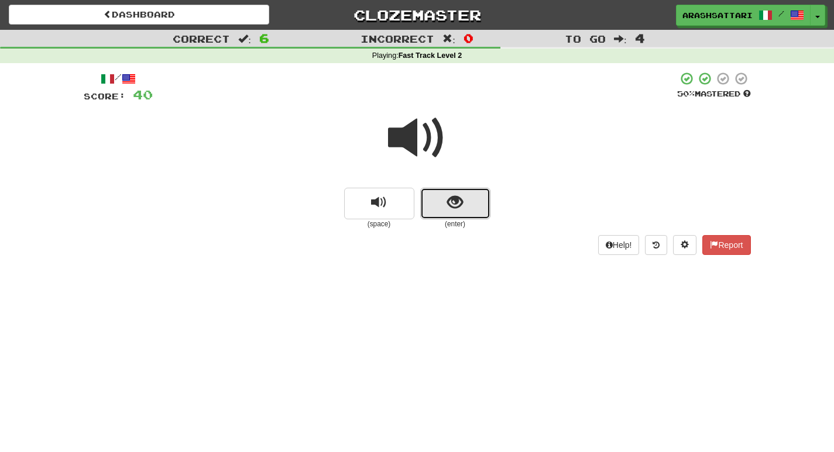
click at [445, 208] on button "show sentence" at bounding box center [455, 204] width 70 height 32
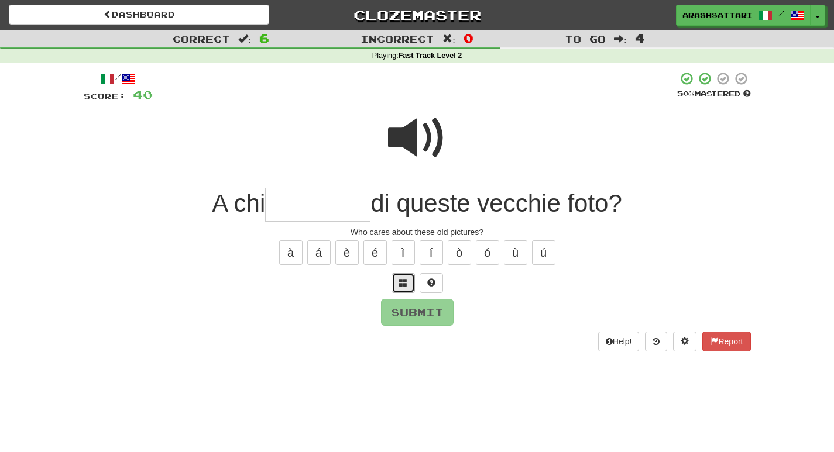
click at [404, 283] on span at bounding box center [403, 282] width 8 height 8
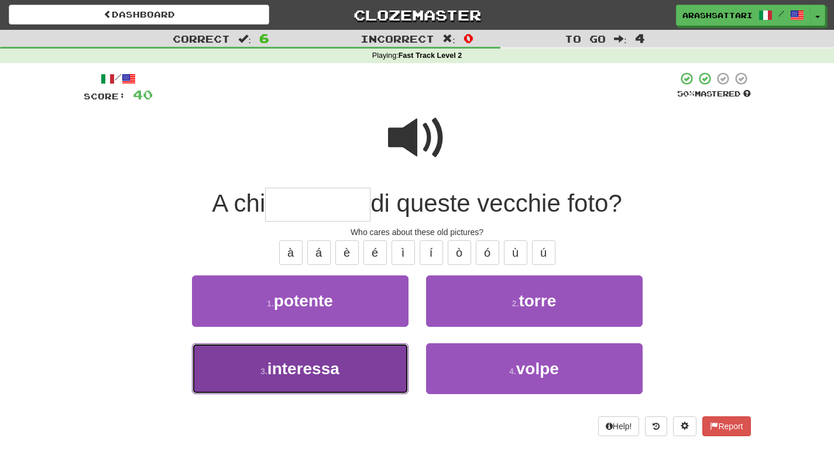
click at [297, 372] on span "interessa" at bounding box center [303, 369] width 72 height 18
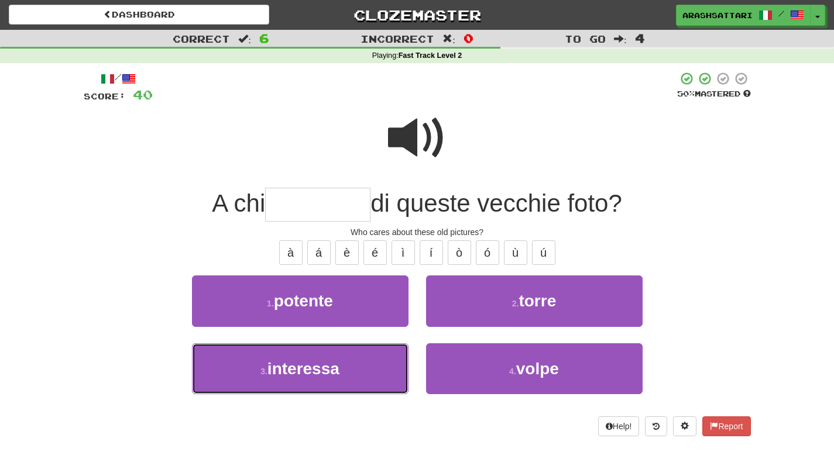
type input "*********"
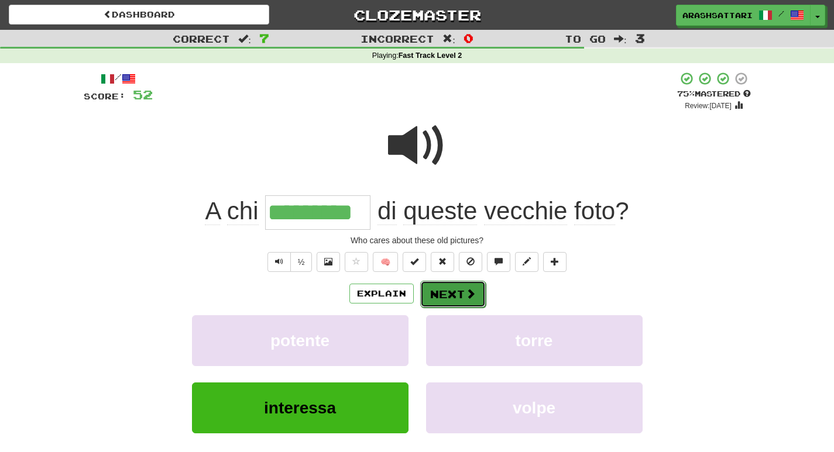
click at [447, 290] on button "Next" at bounding box center [453, 294] width 66 height 27
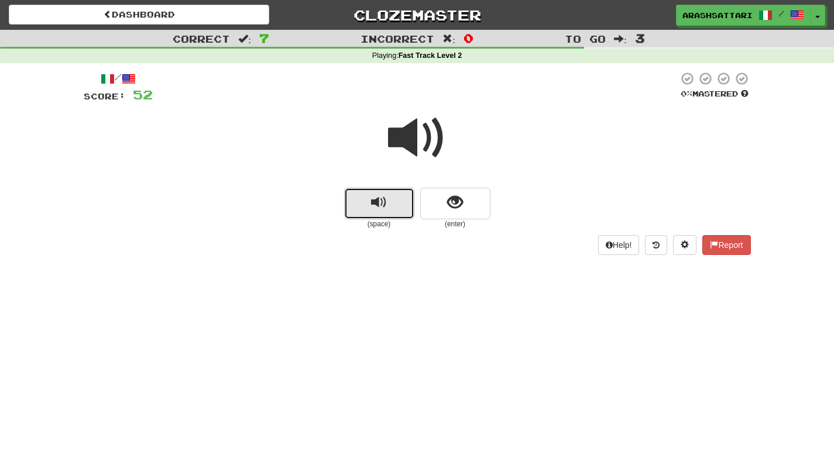
click at [367, 207] on button "replay audio" at bounding box center [379, 204] width 70 height 32
click at [382, 209] on span "replay audio" at bounding box center [379, 203] width 16 height 16
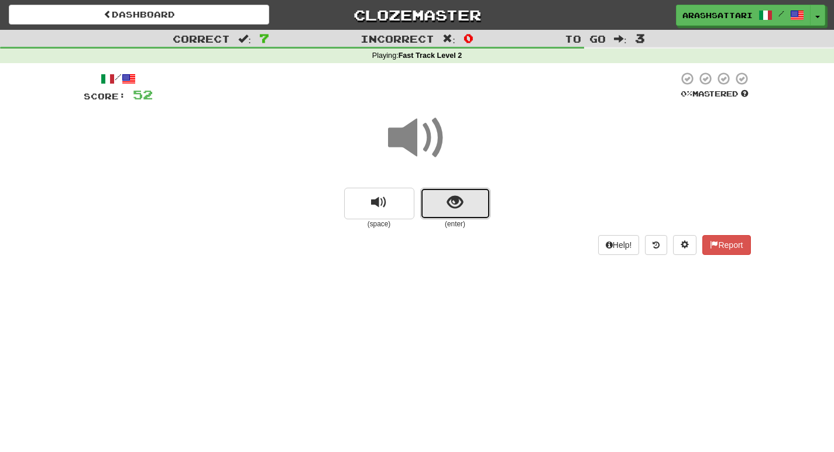
click at [465, 209] on button "show sentence" at bounding box center [455, 204] width 70 height 32
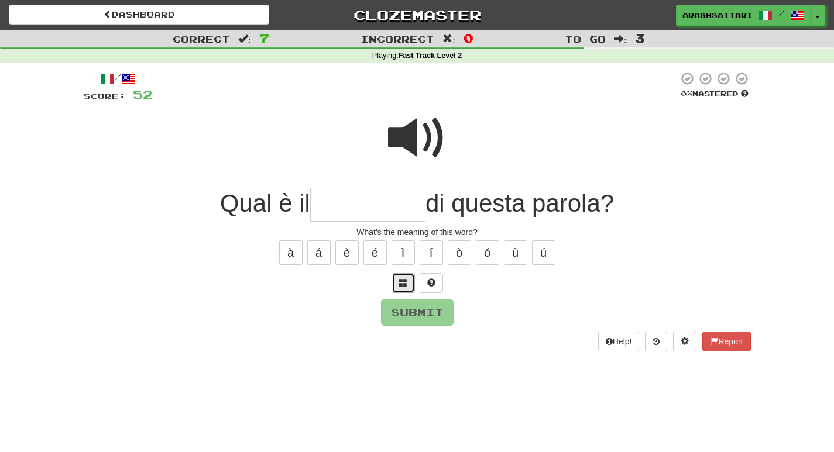
click at [401, 284] on span at bounding box center [403, 282] width 8 height 8
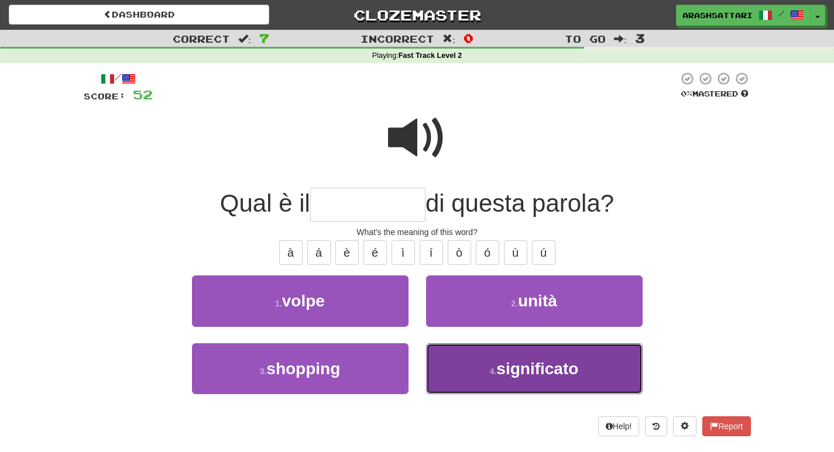
click at [491, 374] on small "4 ." at bounding box center [493, 371] width 7 height 9
type input "**********"
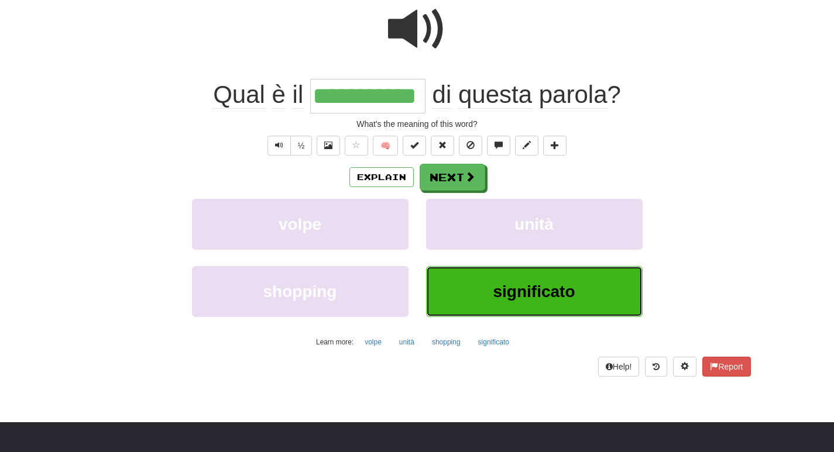
scroll to position [117, 0]
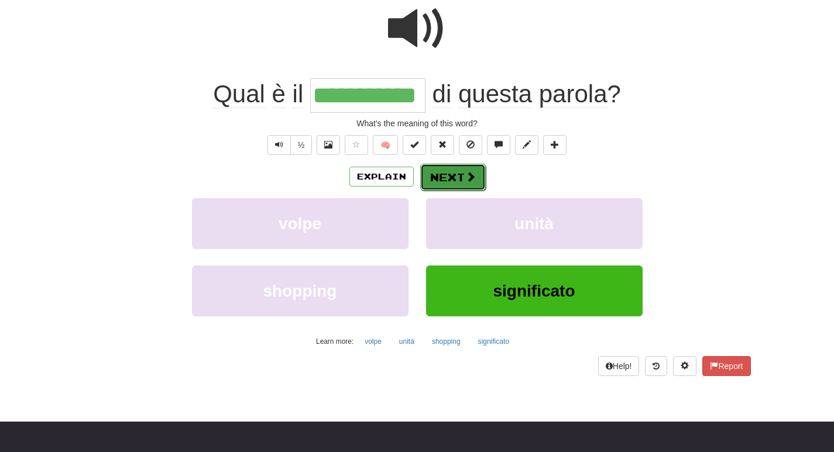
click at [454, 177] on button "Next" at bounding box center [453, 177] width 66 height 27
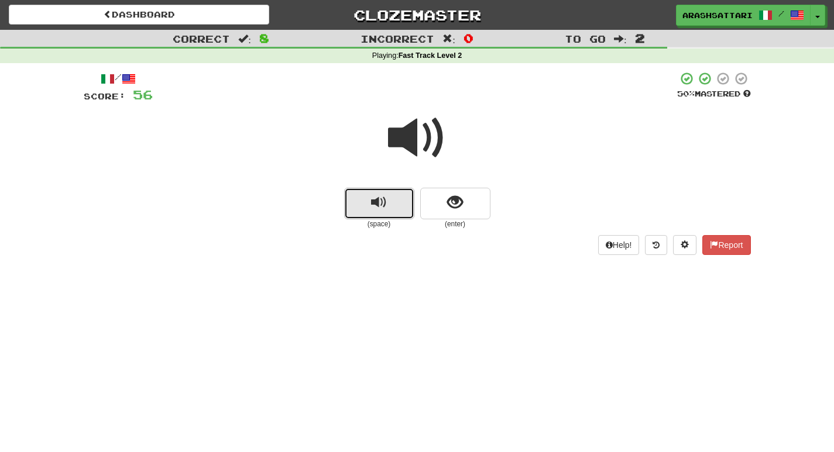
click at [364, 205] on button "replay audio" at bounding box center [379, 204] width 70 height 32
click at [374, 204] on span "replay audio" at bounding box center [379, 203] width 16 height 16
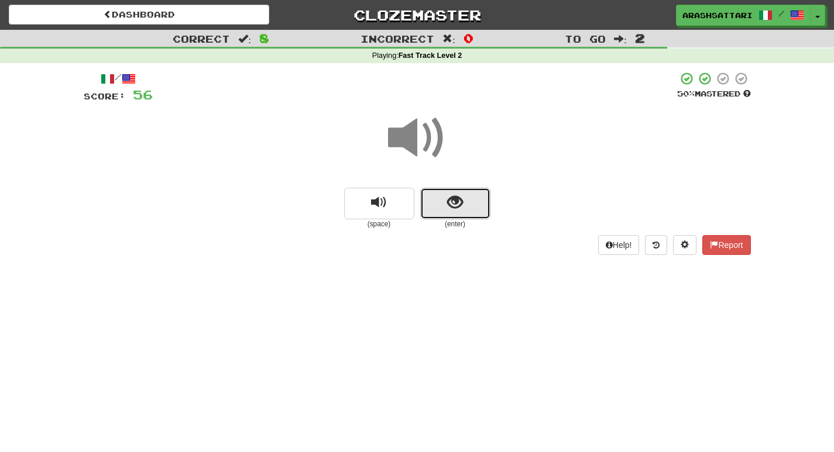
click at [472, 203] on button "show sentence" at bounding box center [455, 204] width 70 height 32
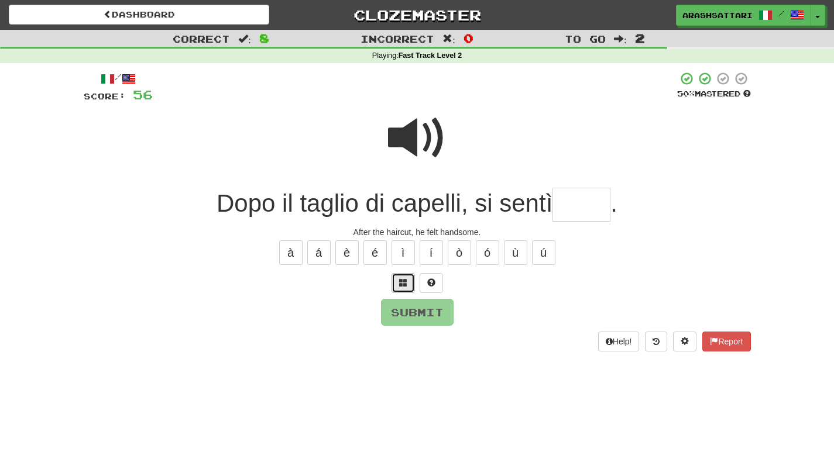
click at [405, 283] on span at bounding box center [403, 282] width 8 height 8
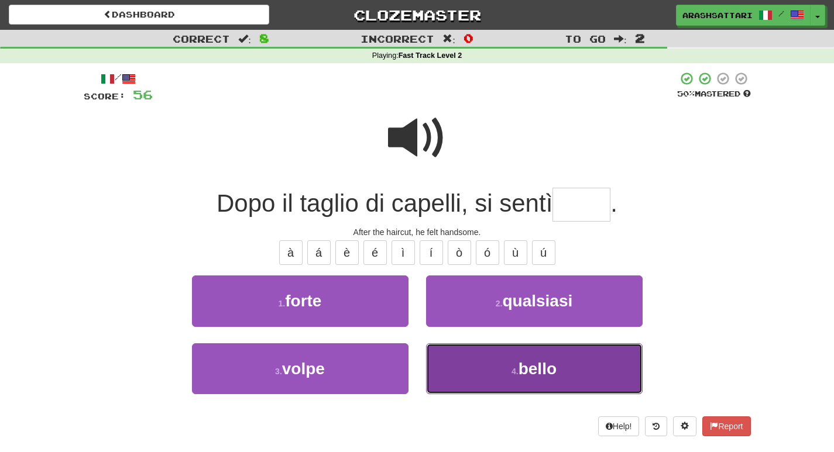
click at [565, 361] on button "4 . bello" at bounding box center [534, 368] width 216 height 51
type input "*****"
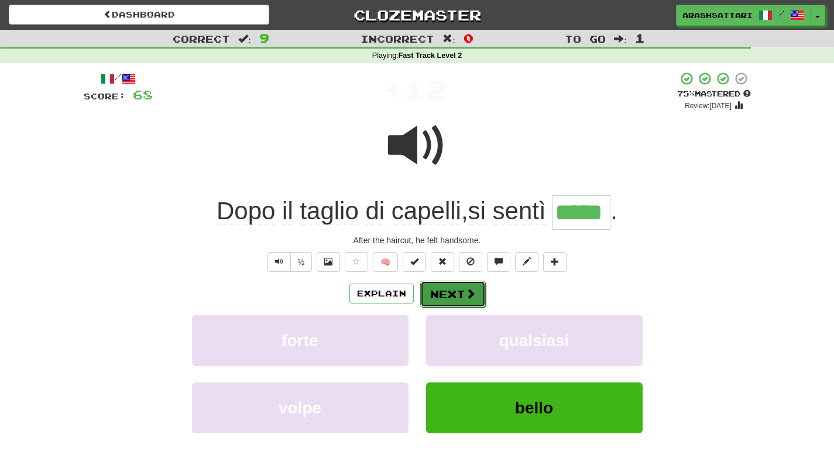
click at [443, 291] on button "Next" at bounding box center [453, 294] width 66 height 27
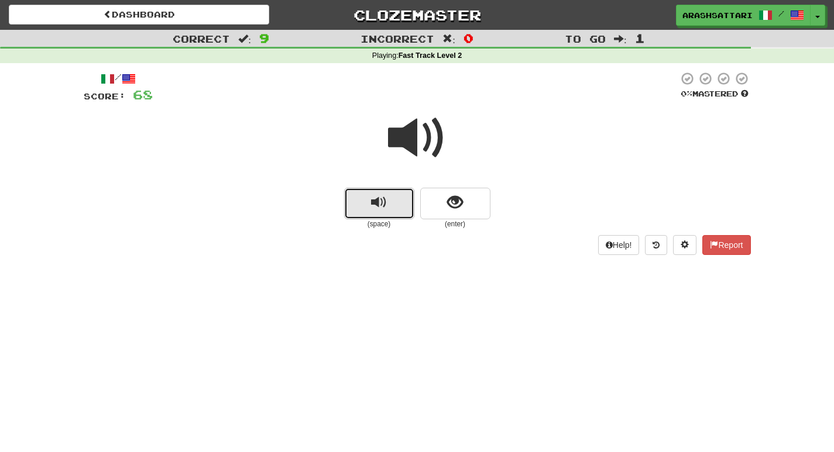
click at [375, 205] on span "replay audio" at bounding box center [379, 203] width 16 height 16
click at [382, 200] on span "replay audio" at bounding box center [379, 203] width 16 height 16
click at [317, 246] on div "Help! Report" at bounding box center [417, 245] width 667 height 20
click at [387, 208] on button "replay audio" at bounding box center [379, 204] width 70 height 32
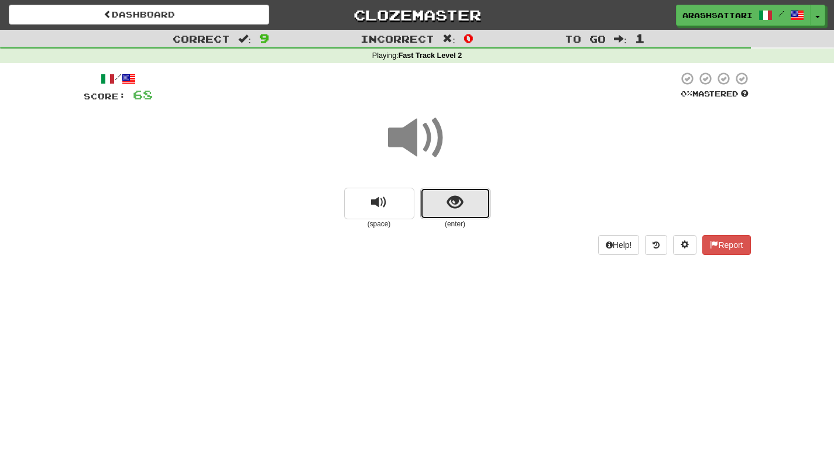
click at [445, 208] on button "show sentence" at bounding box center [455, 204] width 70 height 32
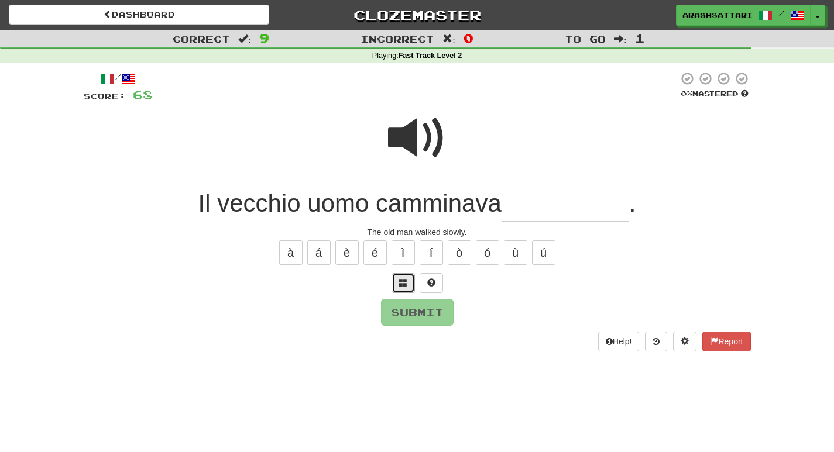
click at [405, 283] on span at bounding box center [403, 282] width 8 height 8
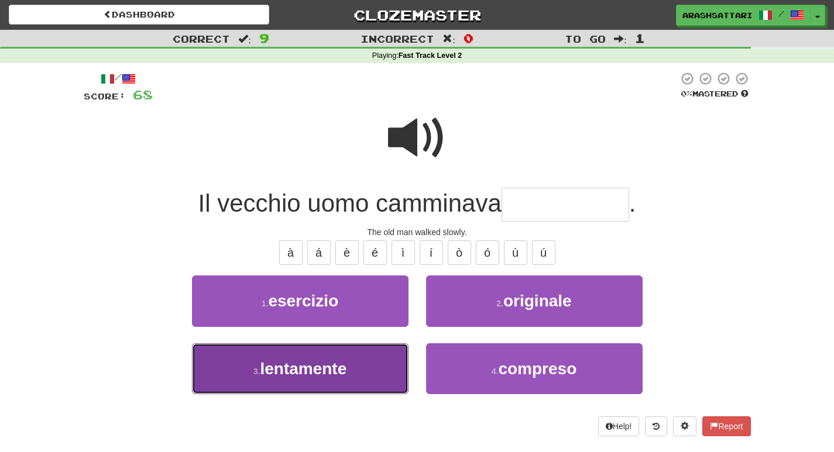
click at [284, 367] on span "lentamente" at bounding box center [303, 369] width 87 height 18
type input "**********"
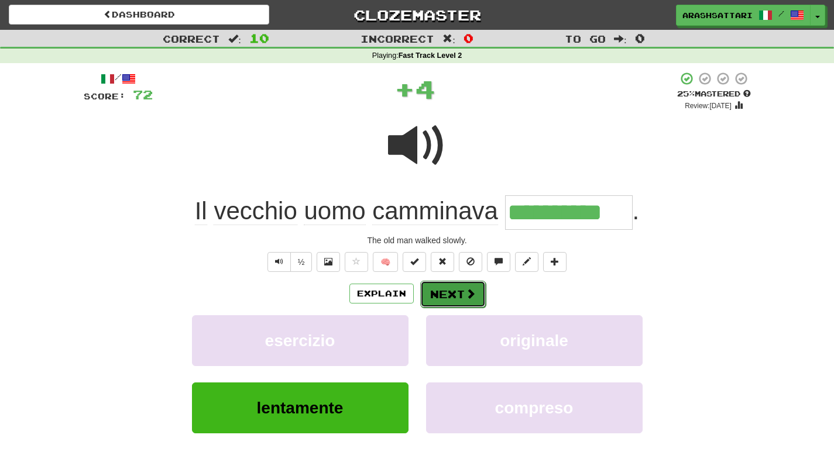
click at [465, 294] on span at bounding box center [470, 293] width 11 height 11
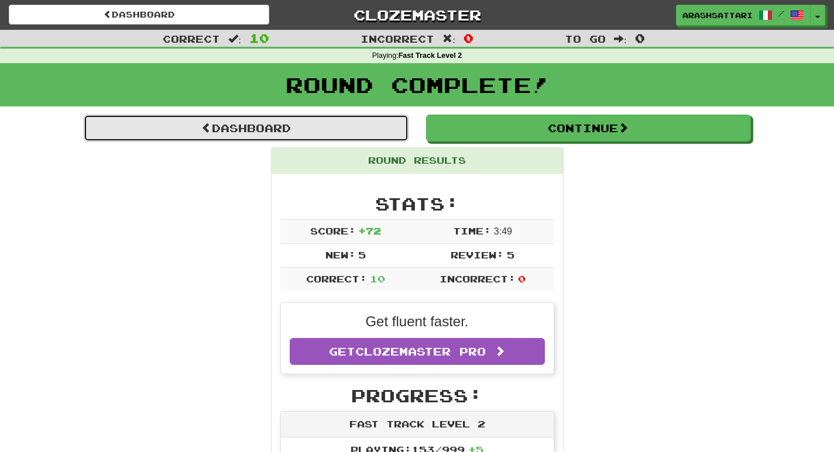
click at [259, 130] on link "Dashboard" at bounding box center [246, 128] width 325 height 27
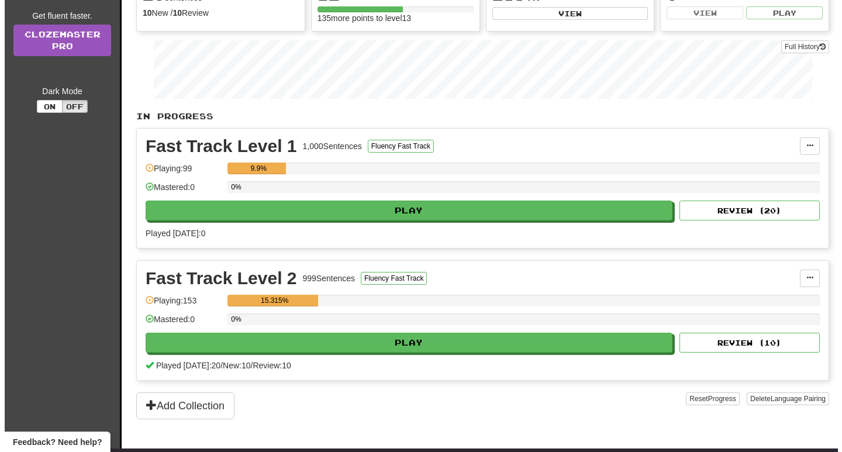
scroll to position [293, 0]
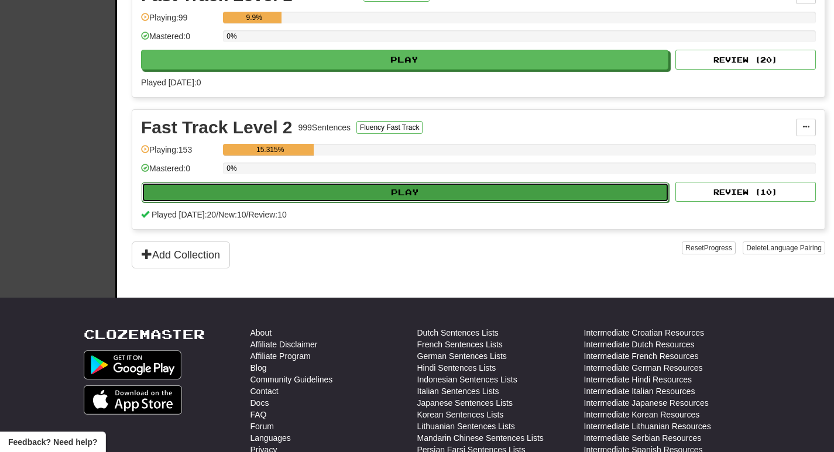
click at [325, 197] on button "Play" at bounding box center [405, 193] width 527 height 20
select select "**"
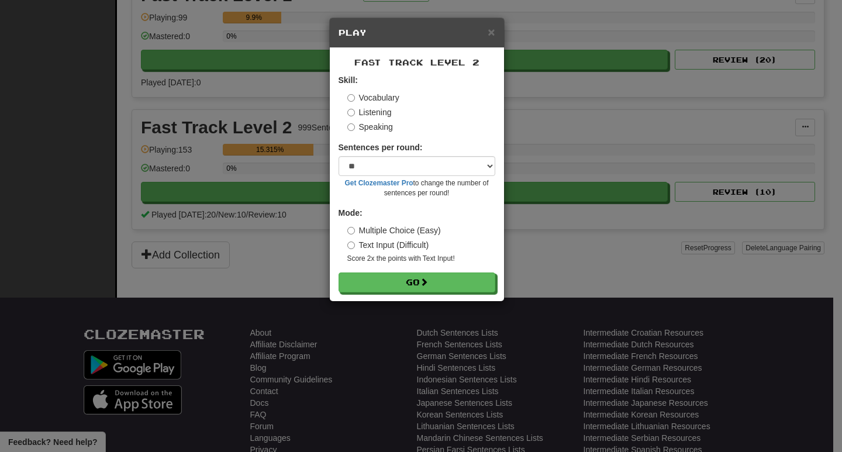
click at [381, 126] on label "Speaking" at bounding box center [371, 127] width 46 height 12
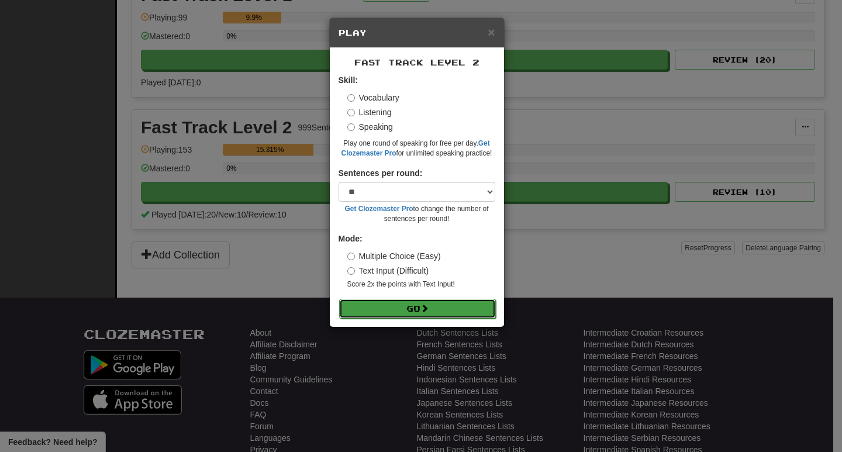
click at [381, 314] on button "Go" at bounding box center [417, 309] width 157 height 20
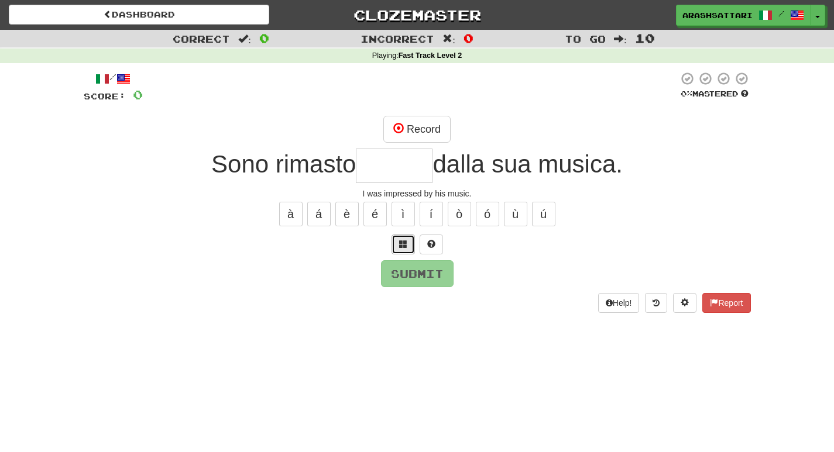
click at [411, 245] on button at bounding box center [402, 245] width 23 height 20
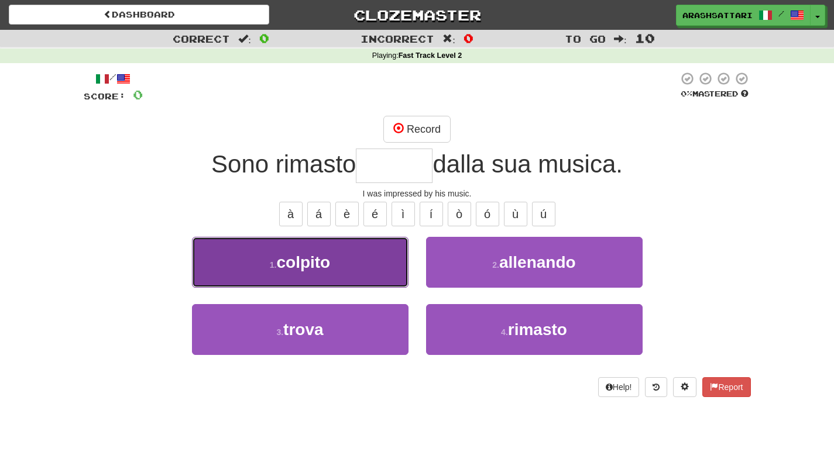
click at [290, 266] on span "colpito" at bounding box center [303, 262] width 54 height 18
type input "*******"
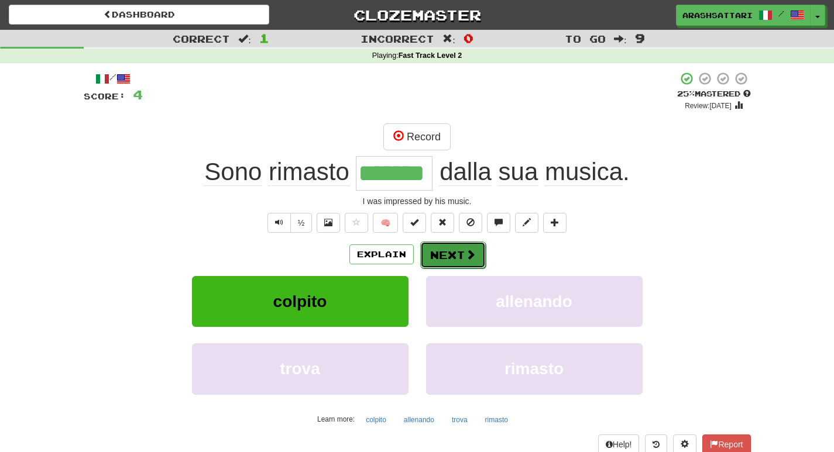
click at [462, 255] on button "Next" at bounding box center [453, 255] width 66 height 27
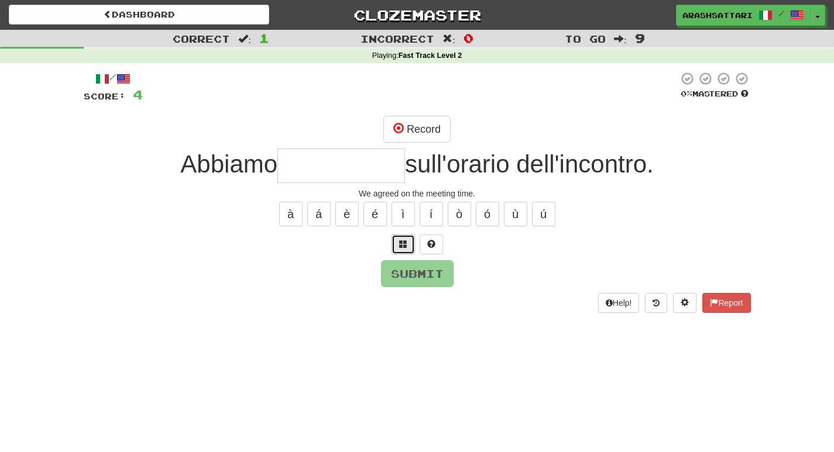
click at [399, 243] on span at bounding box center [403, 244] width 8 height 8
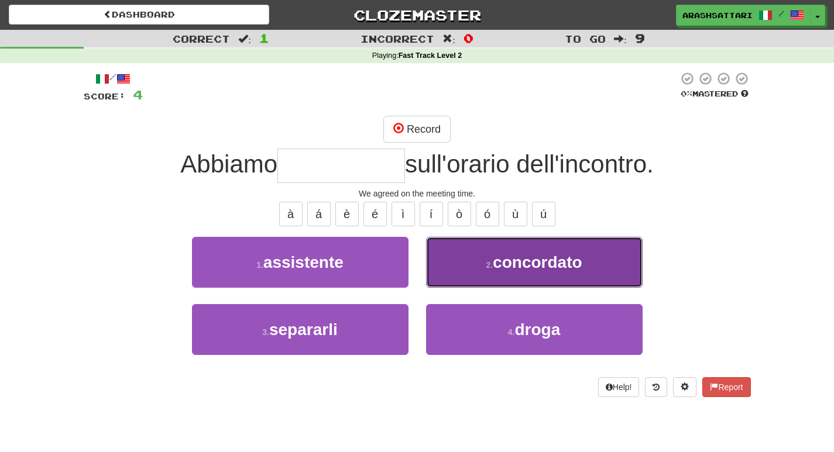
click at [501, 264] on span "concordato" at bounding box center [537, 262] width 89 height 18
type input "**********"
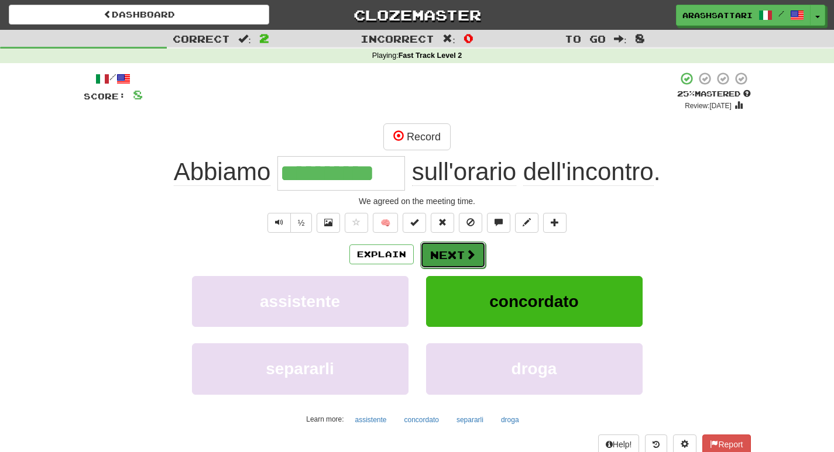
click at [446, 250] on button "Next" at bounding box center [453, 255] width 66 height 27
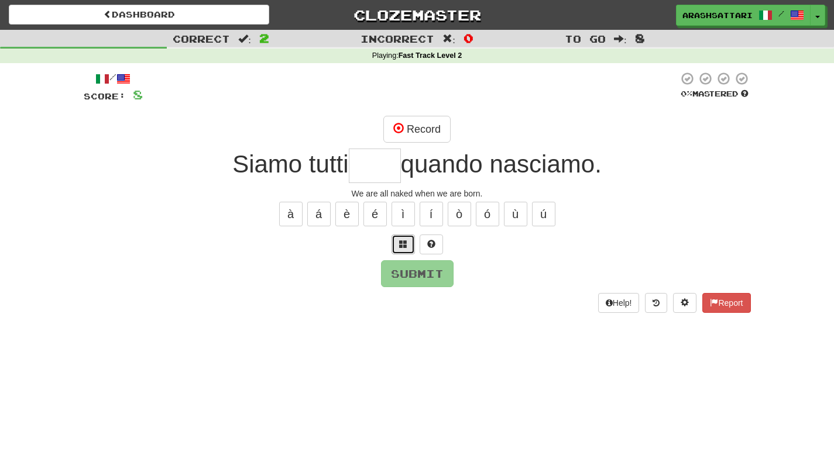
click at [400, 245] on span at bounding box center [403, 244] width 8 height 8
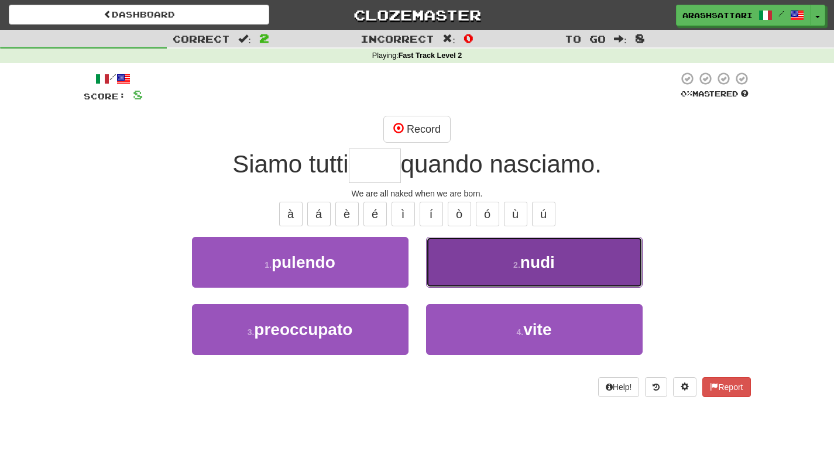
click at [531, 263] on span "nudi" at bounding box center [537, 262] width 35 height 18
type input "****"
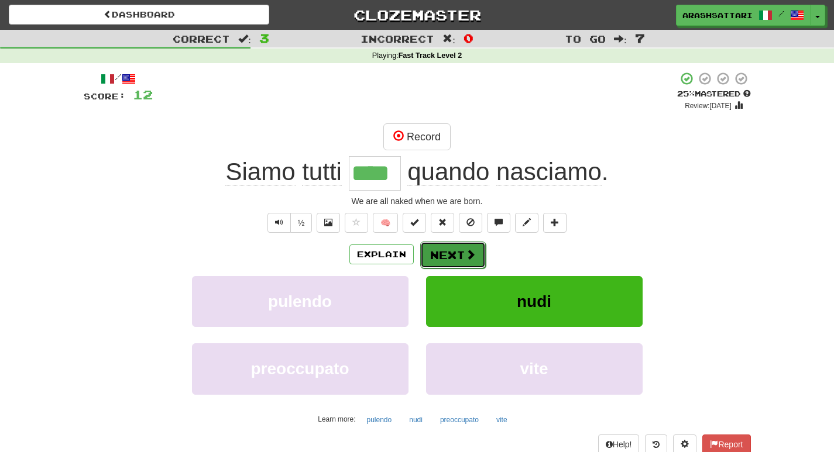
click at [438, 253] on button "Next" at bounding box center [453, 255] width 66 height 27
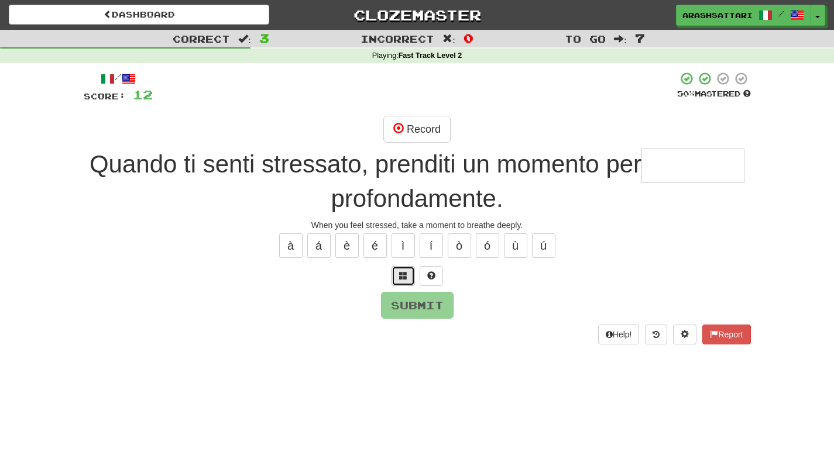
click at [401, 276] on span at bounding box center [403, 275] width 8 height 8
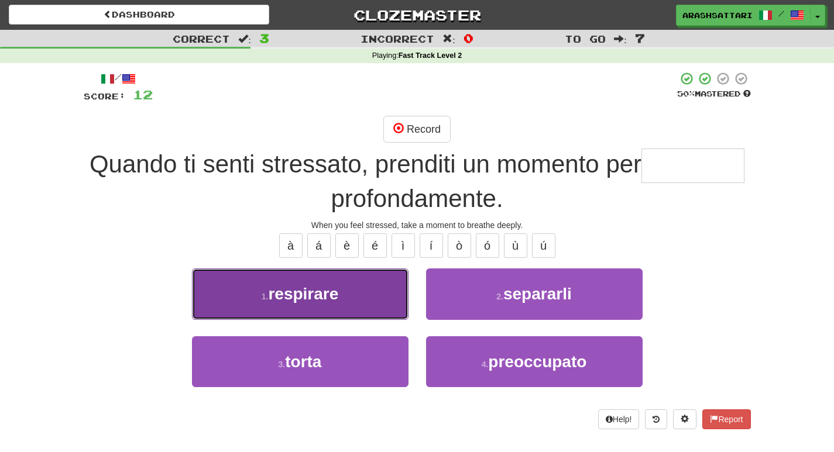
click at [284, 292] on span "respirare" at bounding box center [303, 294] width 70 height 18
type input "*********"
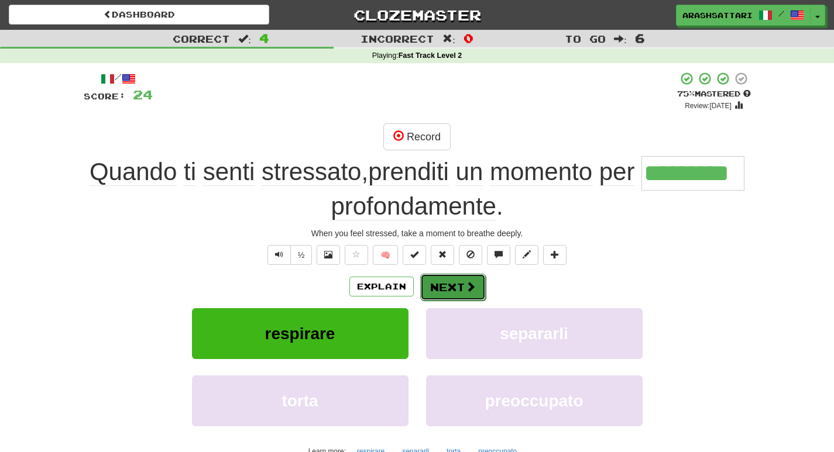
click at [439, 287] on button "Next" at bounding box center [453, 287] width 66 height 27
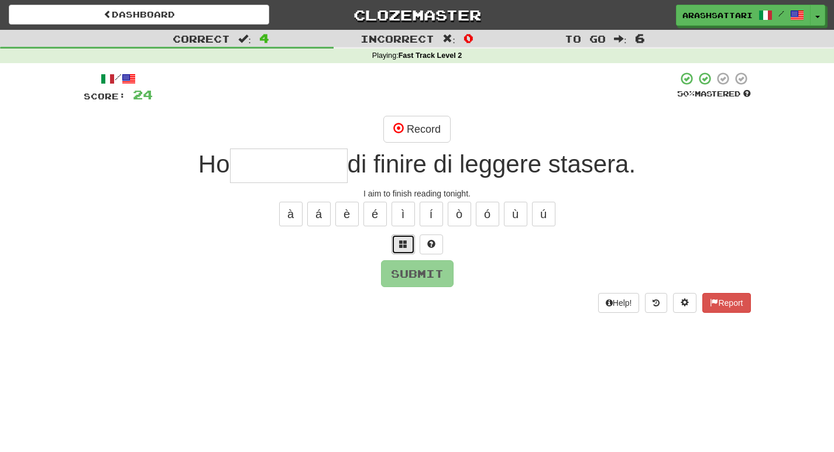
click at [403, 249] on button at bounding box center [402, 245] width 23 height 20
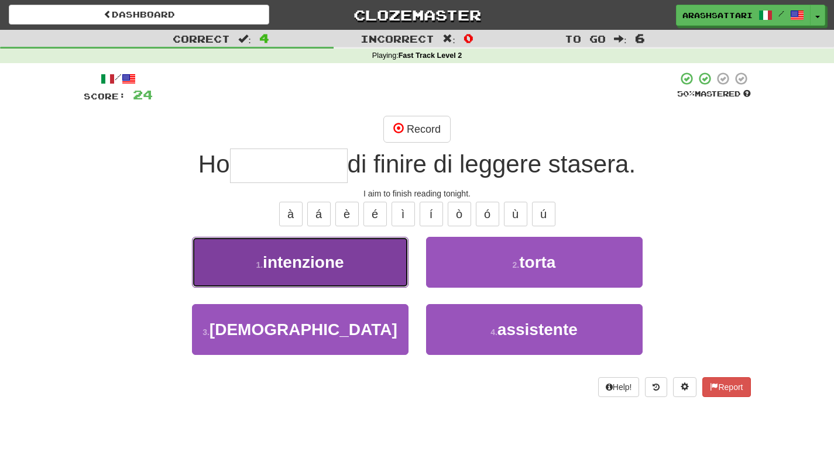
click at [277, 265] on span "intenzione" at bounding box center [303, 262] width 81 height 18
type input "**********"
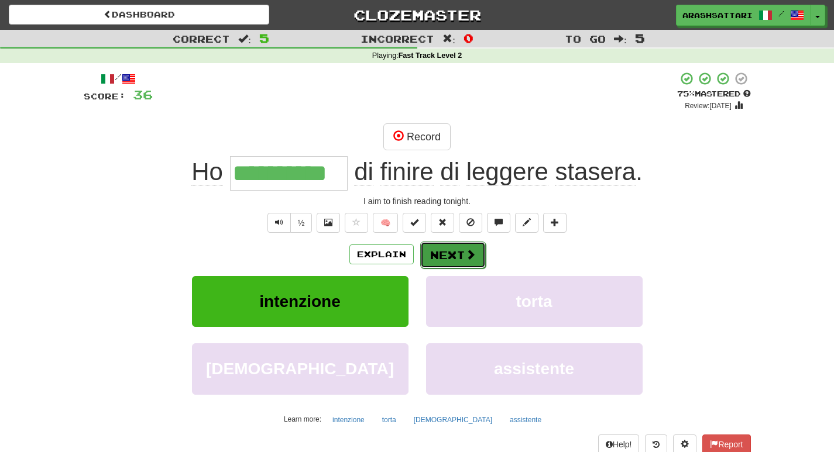
click at [455, 261] on button "Next" at bounding box center [453, 255] width 66 height 27
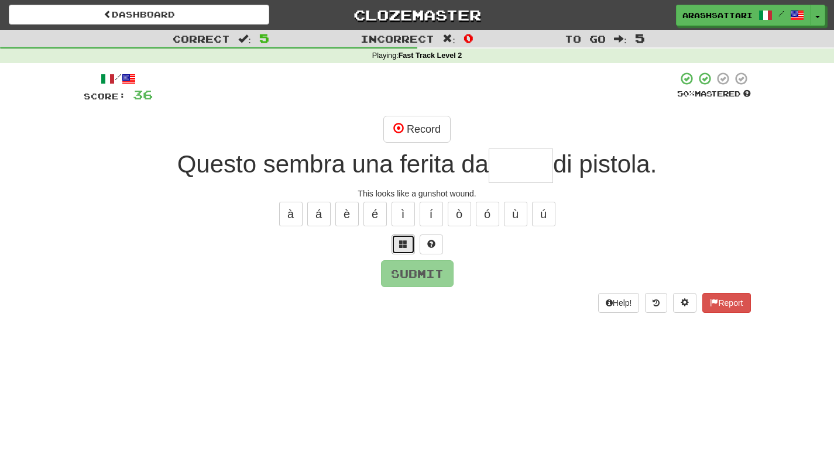
click at [399, 243] on span at bounding box center [403, 244] width 8 height 8
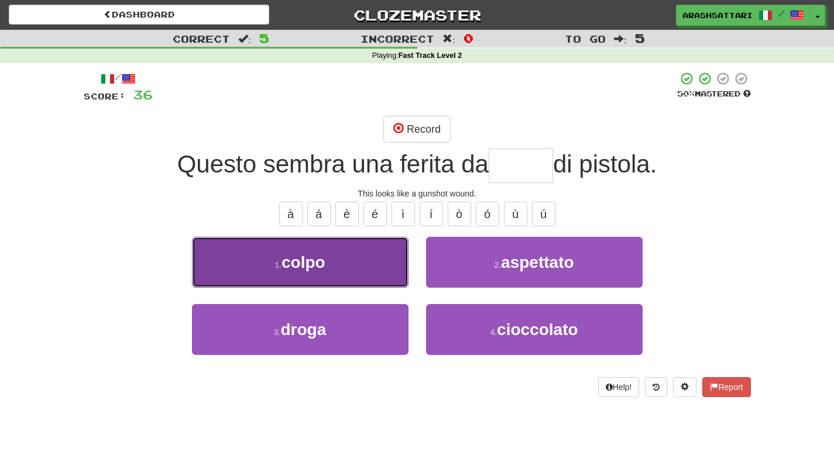
click at [298, 266] on span "colpo" at bounding box center [303, 262] width 44 height 18
type input "*****"
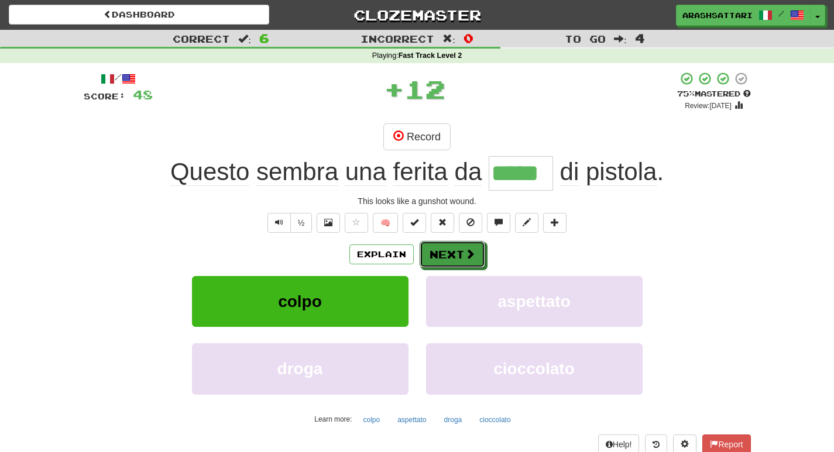
drag, startPoint x: 447, startPoint y: 254, endPoint x: 355, endPoint y: 263, distance: 92.9
click at [447, 253] on button "Next" at bounding box center [452, 254] width 66 height 27
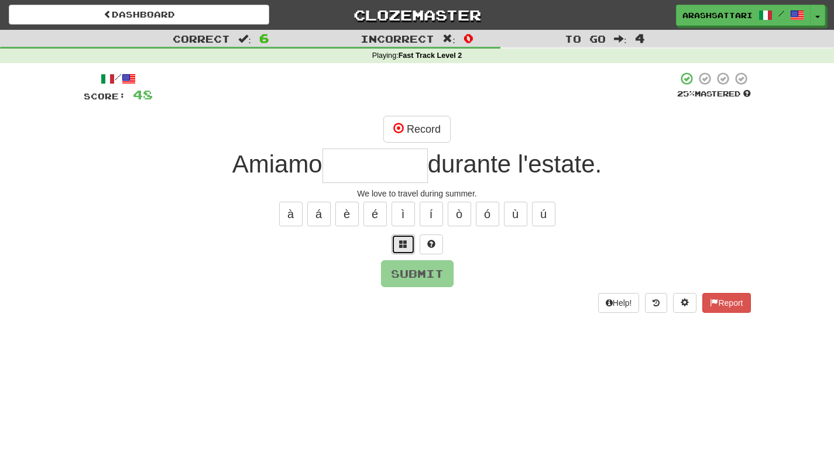
click at [405, 245] on span at bounding box center [403, 244] width 8 height 8
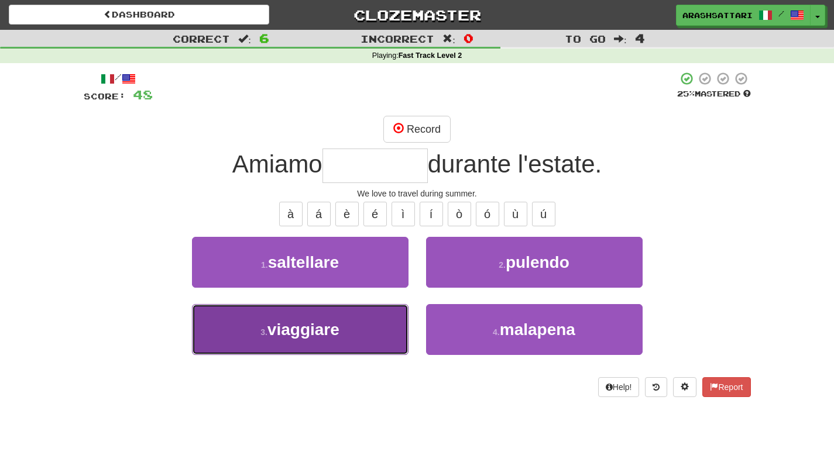
click at [318, 334] on span "viaggiare" at bounding box center [303, 330] width 72 height 18
type input "*********"
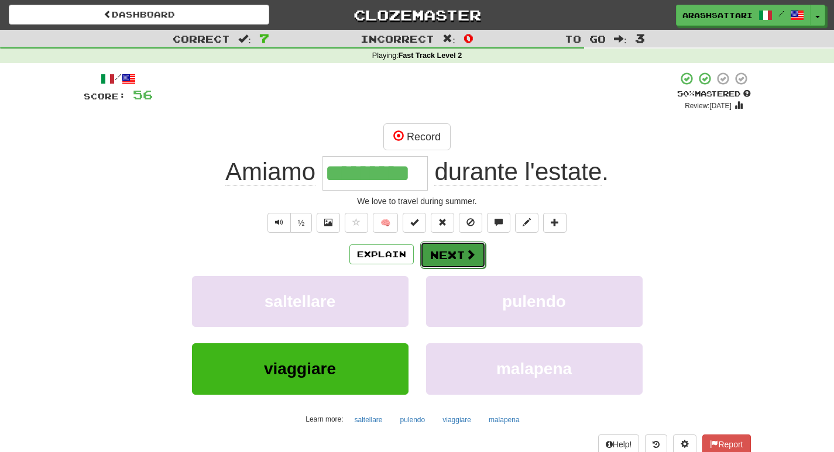
click at [458, 247] on button "Next" at bounding box center [453, 255] width 66 height 27
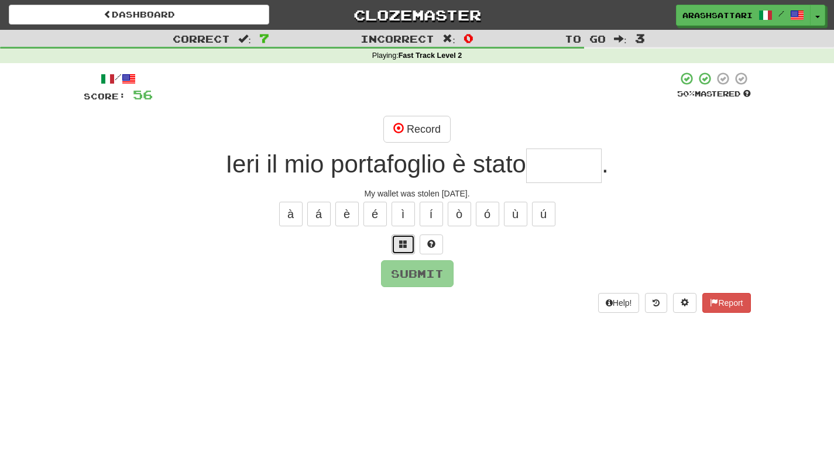
click at [400, 243] on span at bounding box center [403, 244] width 8 height 8
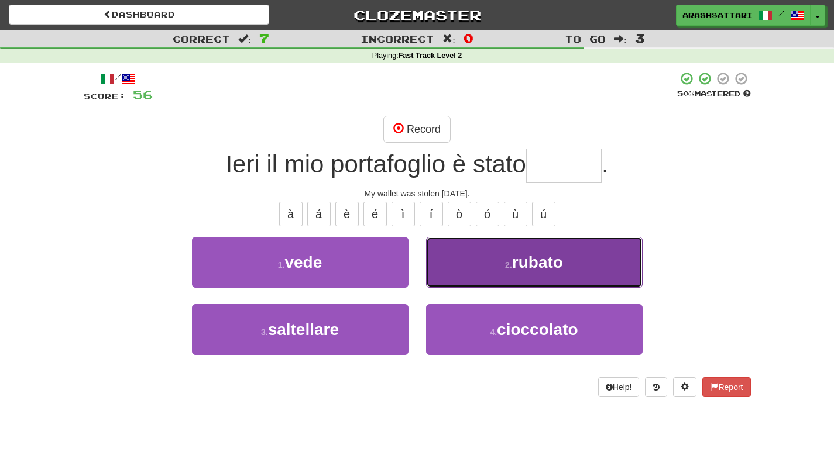
click at [526, 267] on span "rubato" at bounding box center [537, 262] width 51 height 18
type input "******"
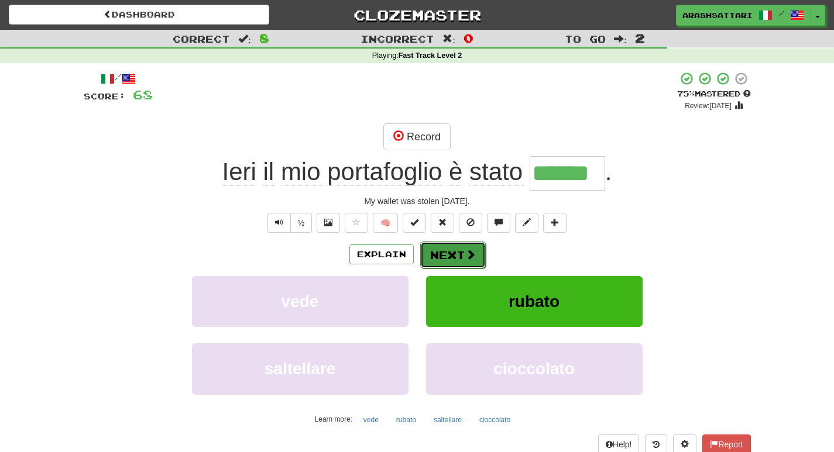
click at [439, 257] on button "Next" at bounding box center [453, 255] width 66 height 27
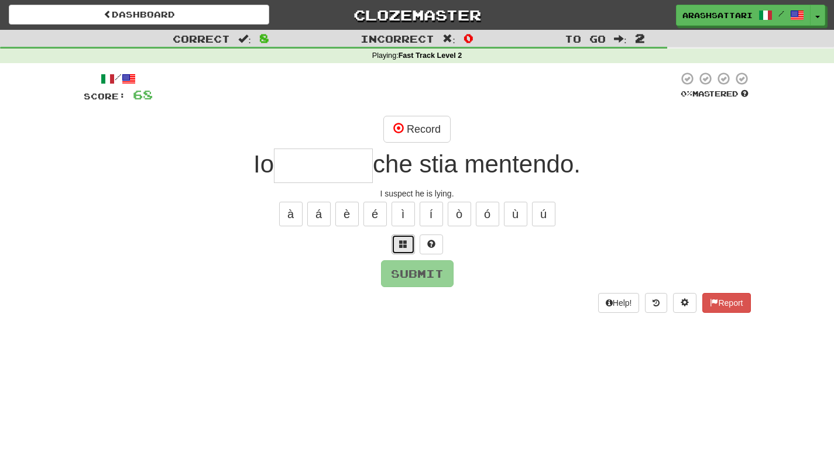
click at [401, 241] on span at bounding box center [403, 244] width 8 height 8
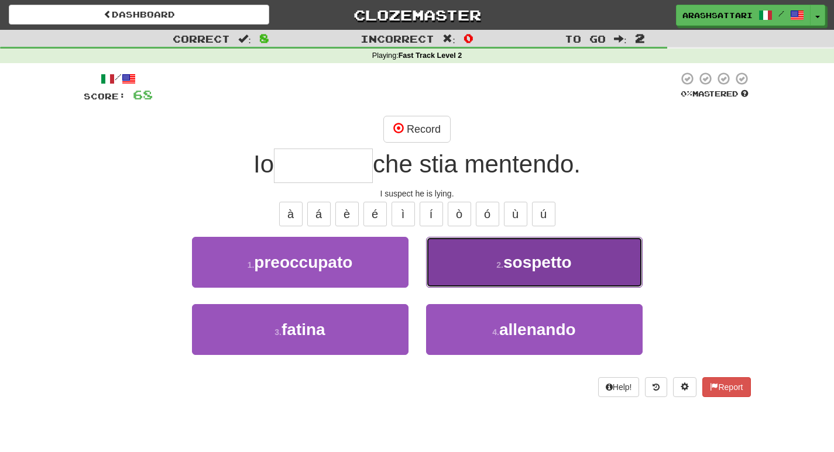
click at [584, 262] on button "2 . sospetto" at bounding box center [534, 262] width 216 height 51
type input "********"
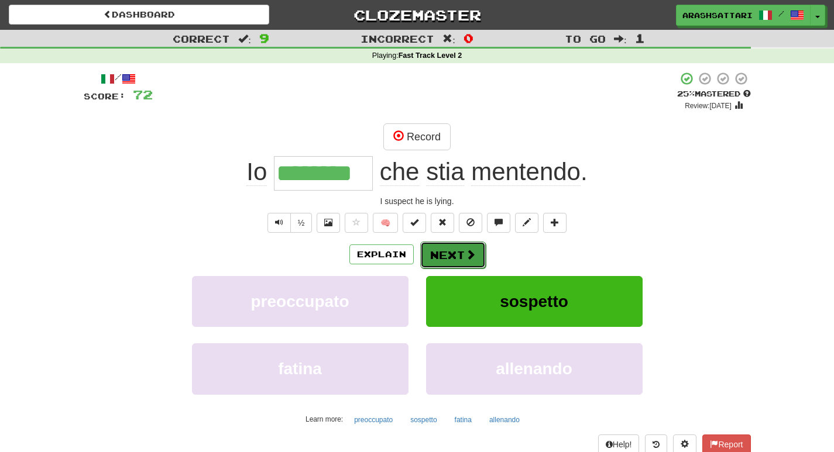
click at [435, 248] on button "Next" at bounding box center [453, 255] width 66 height 27
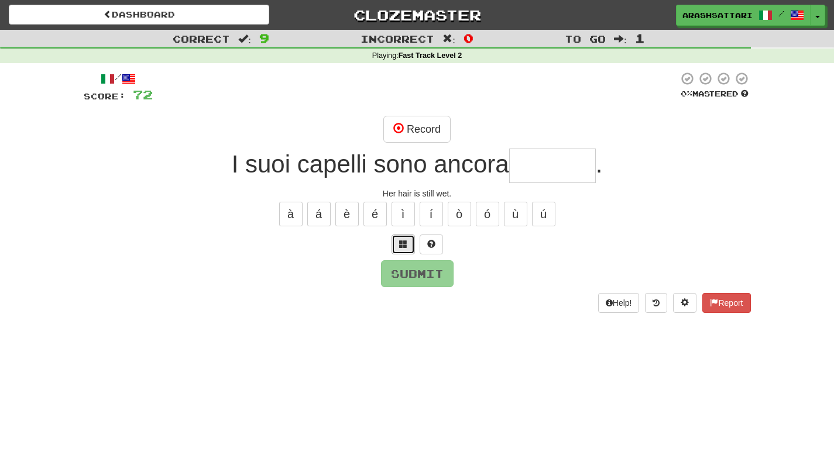
click at [404, 243] on span at bounding box center [403, 244] width 8 height 8
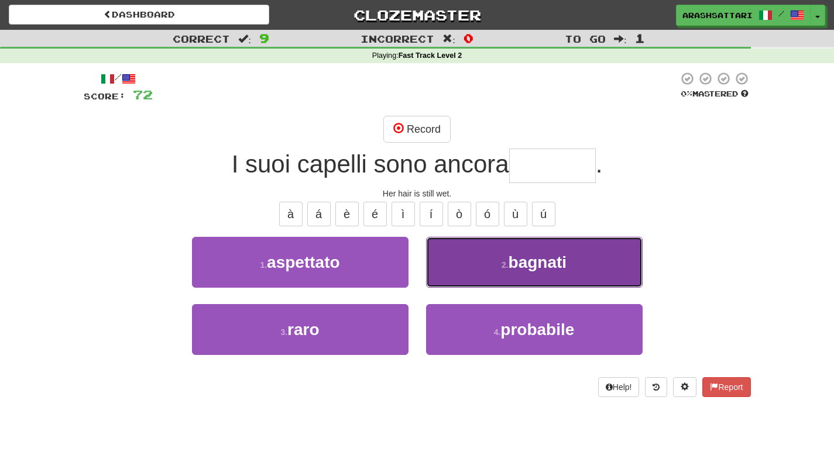
click at [527, 267] on span "bagnati" at bounding box center [537, 262] width 59 height 18
type input "*******"
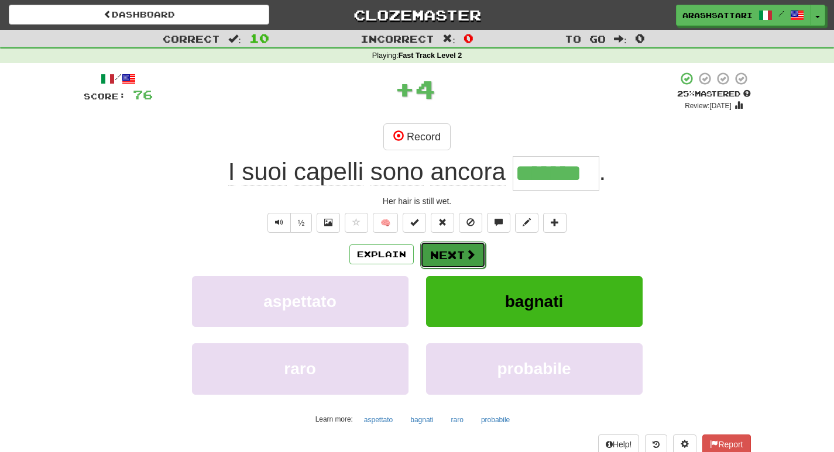
click at [454, 258] on button "Next" at bounding box center [453, 255] width 66 height 27
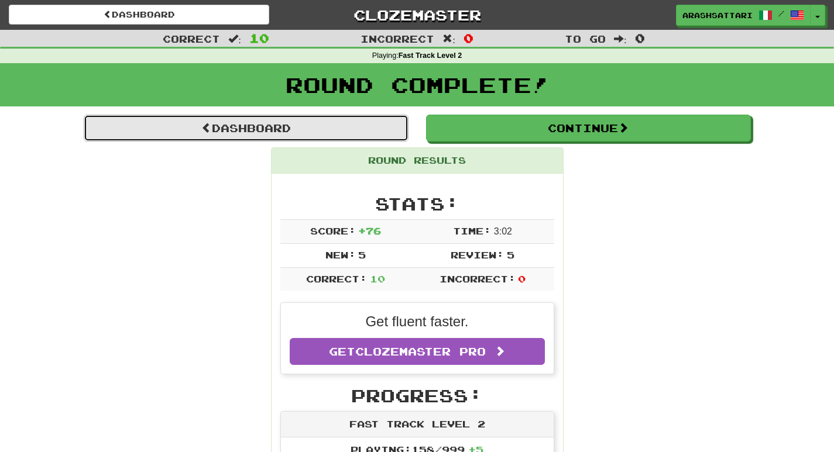
click at [222, 131] on link "Dashboard" at bounding box center [246, 128] width 325 height 27
